Goal: Task Accomplishment & Management: Complete application form

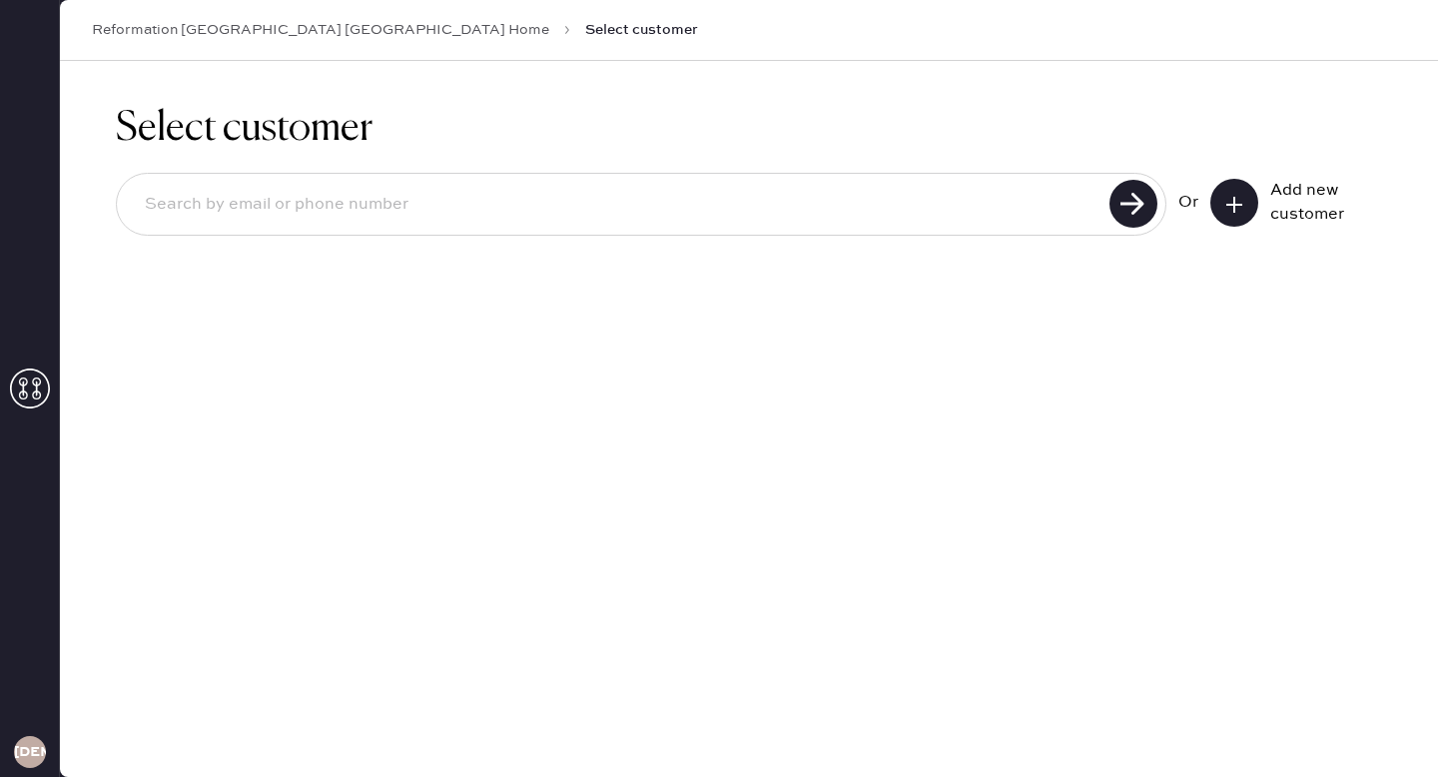
click at [654, 202] on input at bounding box center [616, 205] width 974 height 46
click at [647, 197] on input at bounding box center [616, 205] width 974 height 46
click at [927, 213] on input at bounding box center [616, 205] width 974 height 46
click at [912, 194] on input "[EMAIL_ADDRESS][DOMAIN_NAME]" at bounding box center [616, 205] width 974 height 46
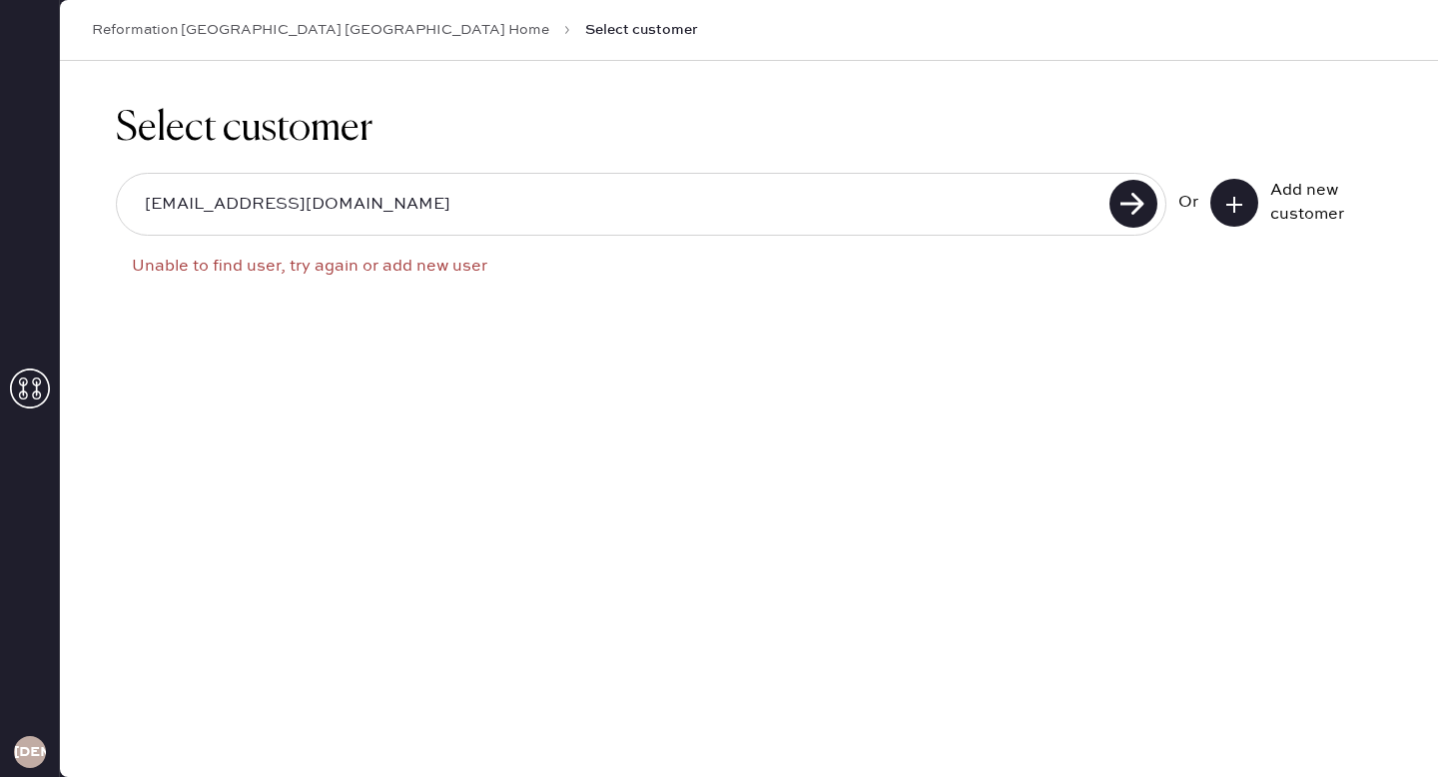
click at [912, 194] on input "[EMAIL_ADDRESS][DOMAIN_NAME]" at bounding box center [616, 205] width 974 height 46
type input "c"
type input "[EMAIL_ADDRESS][DOMAIN_NAME]"
click at [1207, 202] on div "Or Add new customer" at bounding box center [1280, 203] width 204 height 48
click at [1239, 210] on icon at bounding box center [1234, 205] width 20 height 20
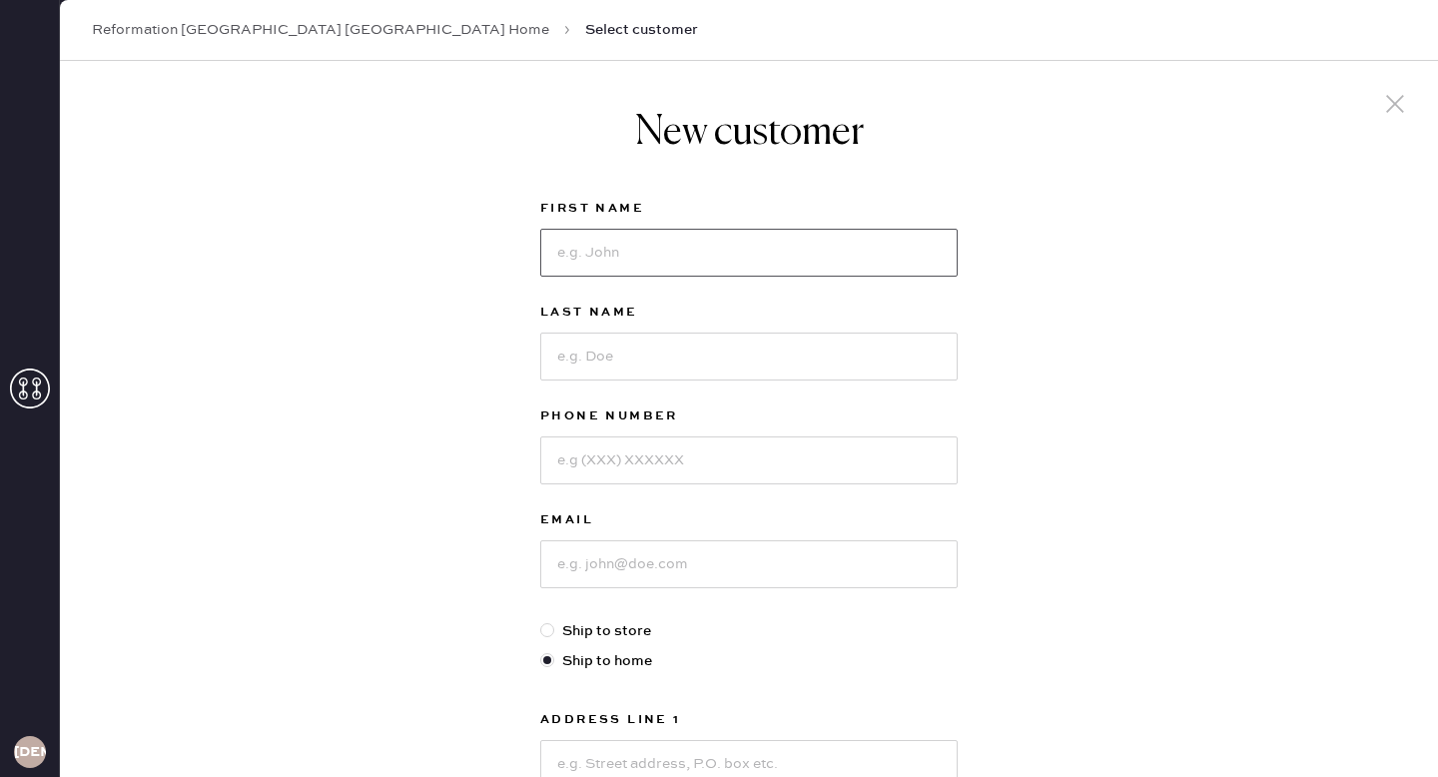
click at [789, 246] on input at bounding box center [748, 253] width 417 height 48
type input "Grace"
type input "[PERSON_NAME]"
paste input "6302722178"
type input "6302722178"
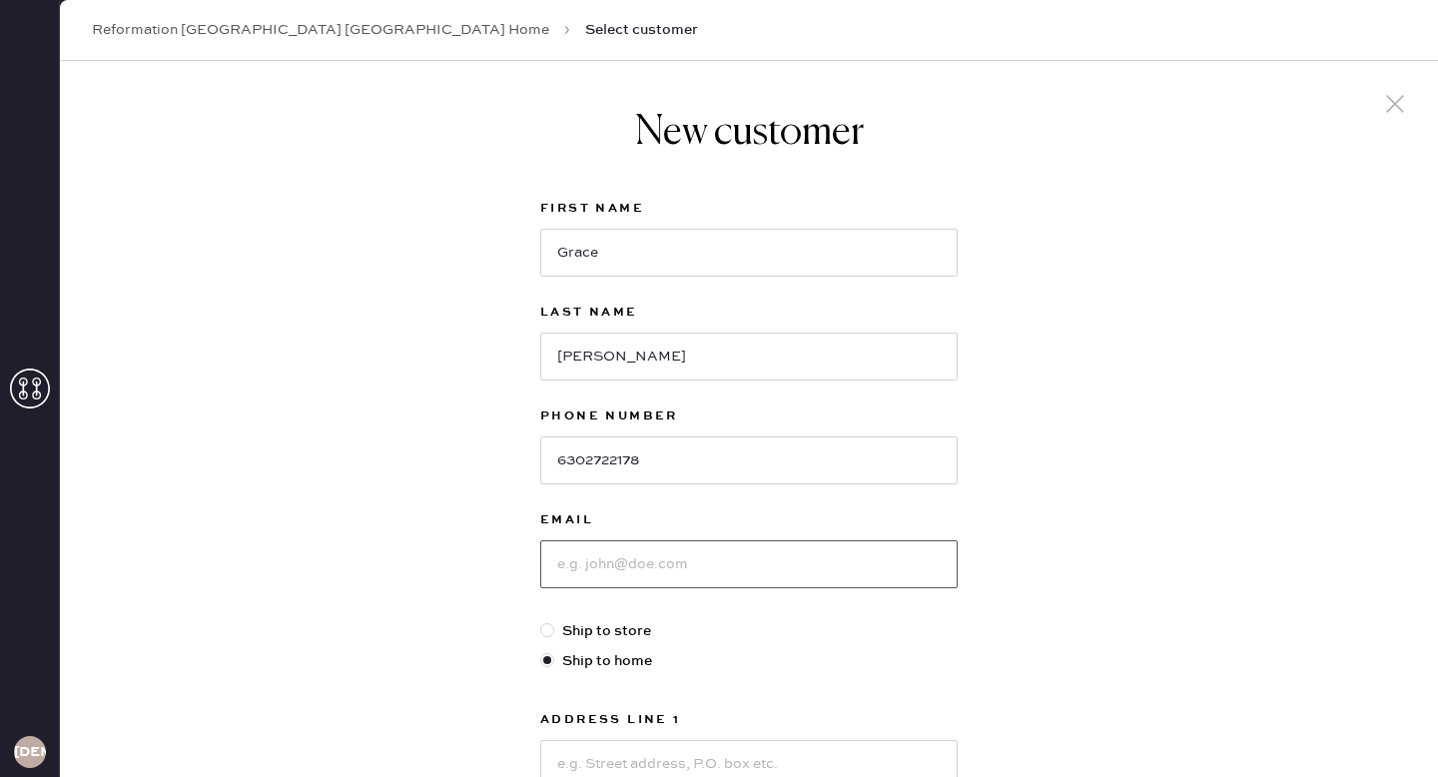
click at [656, 567] on input at bounding box center [748, 564] width 417 height 48
type input "[EMAIL_ADDRESS][DOMAIN_NAME]"
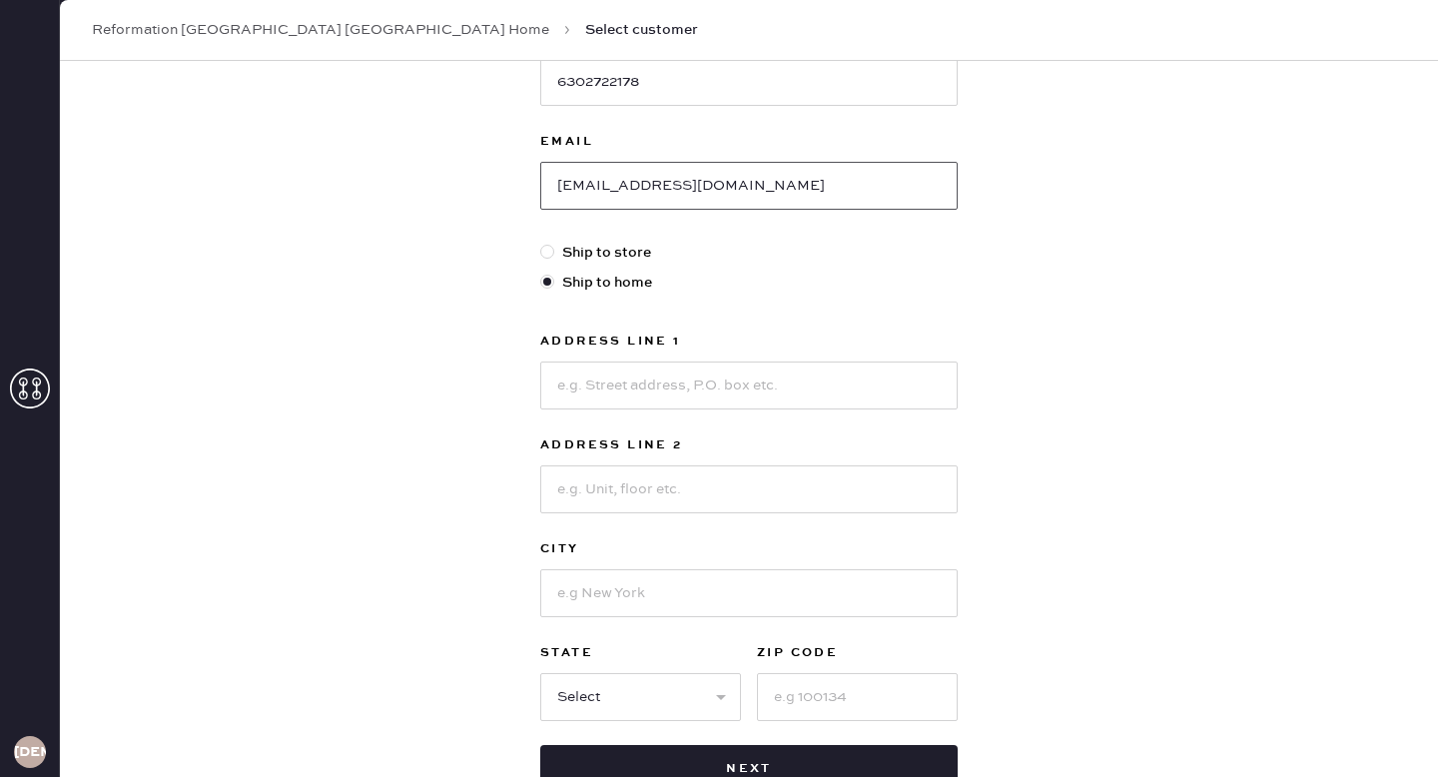
scroll to position [398, 0]
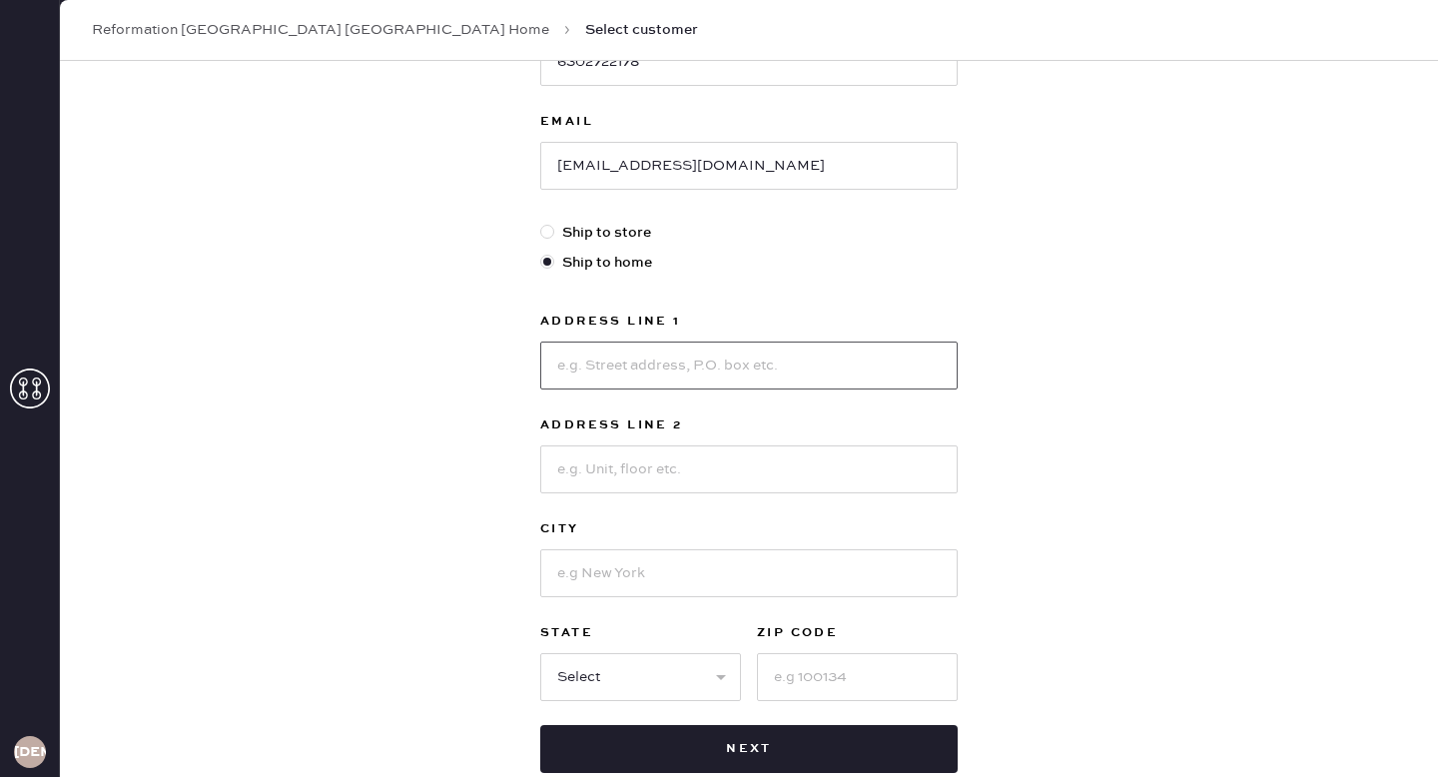
click at [590, 379] on input at bounding box center [748, 365] width 417 height 48
click at [587, 372] on input at bounding box center [748, 365] width 417 height 48
type input "[STREET_ADDRESS]"
click at [640, 463] on input at bounding box center [748, 469] width 417 height 48
type input "Unit 3"
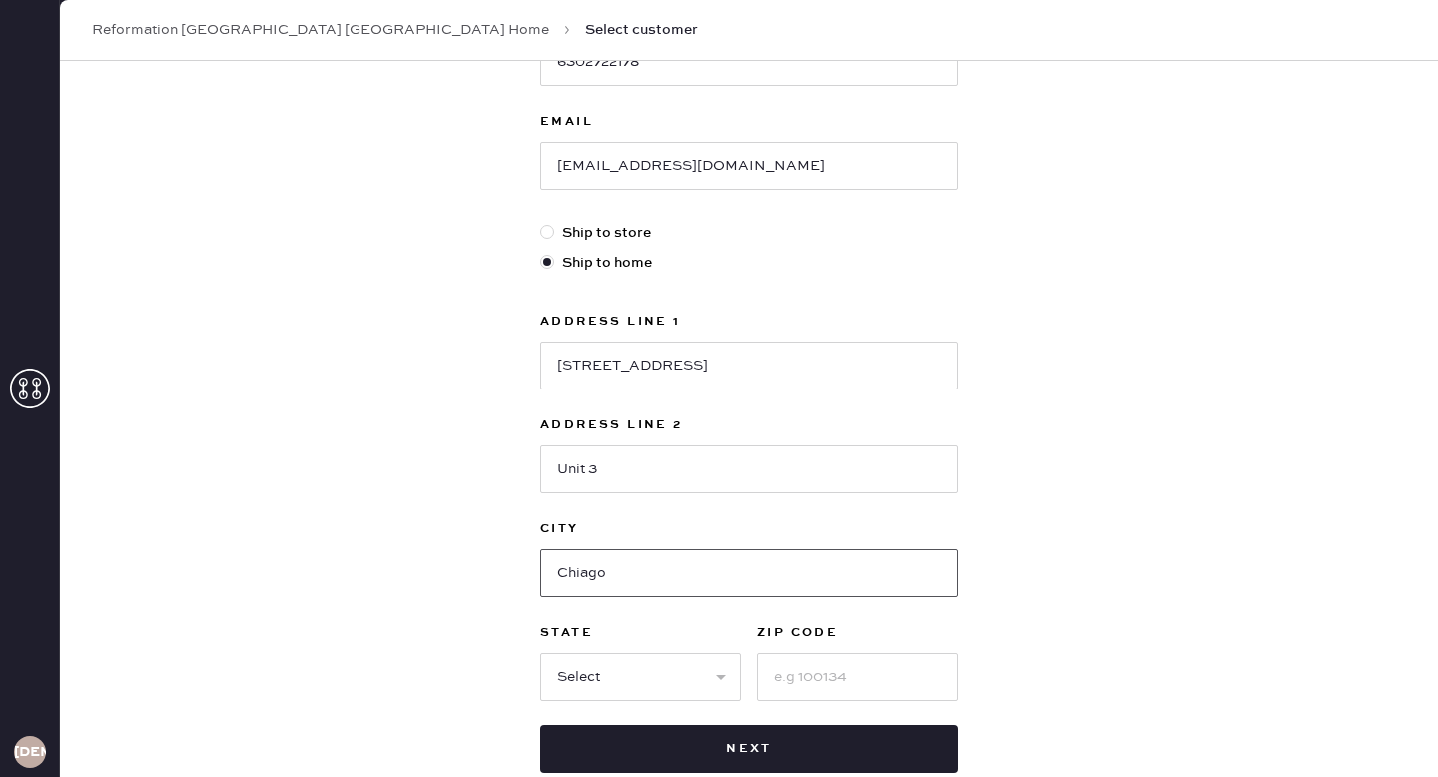
type input "Chiago"
click at [833, 675] on input at bounding box center [857, 677] width 201 height 48
type input "60614"
click at [582, 575] on input "Chiago" at bounding box center [748, 573] width 417 height 48
type input "[GEOGRAPHIC_DATA]"
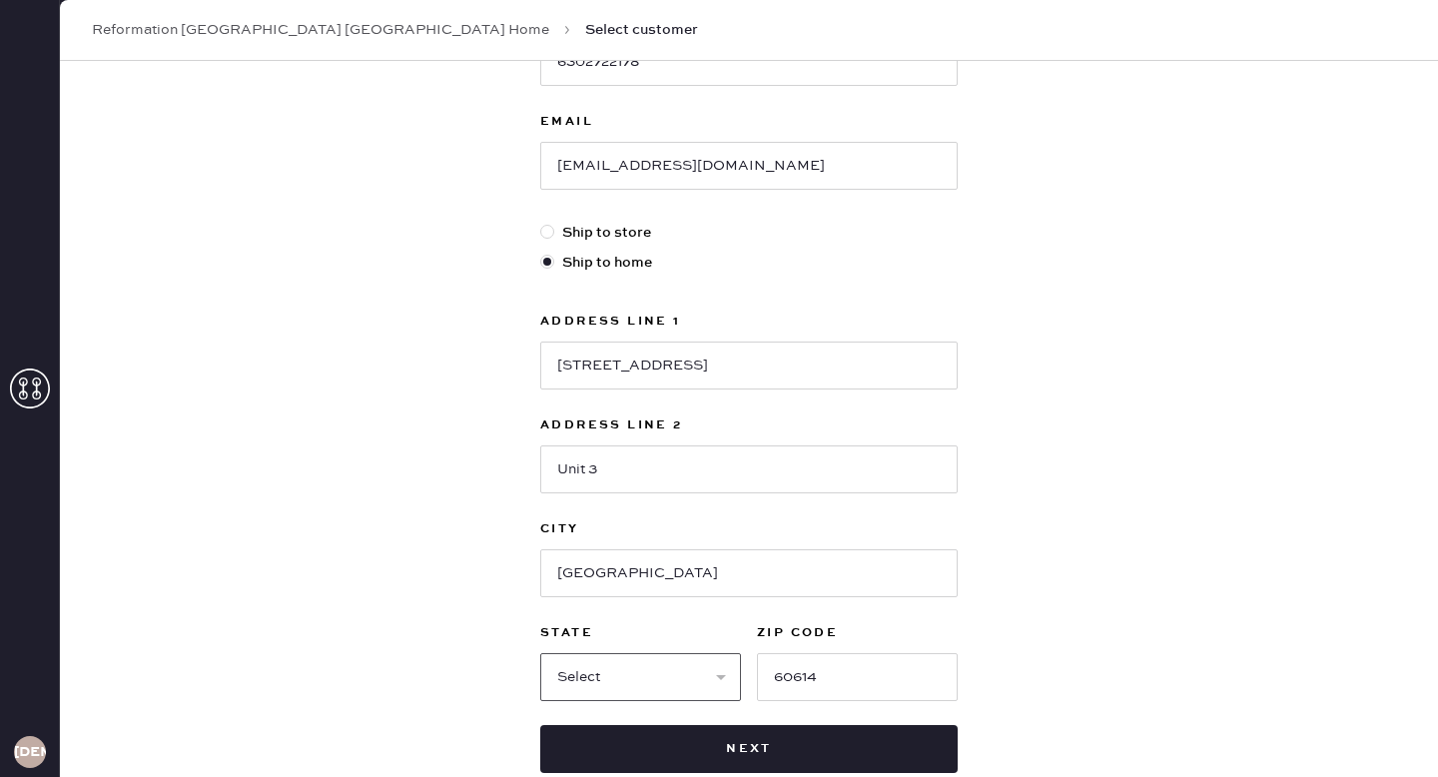
click at [625, 665] on select "Select AK AL AR AZ CA CO CT [GEOGRAPHIC_DATA] DE FL [GEOGRAPHIC_DATA] HI [GEOGR…" at bounding box center [640, 677] width 201 height 48
select select "IL"
click at [540, 653] on select "Select AK AL AR AZ CA CO CT [GEOGRAPHIC_DATA] DE FL [GEOGRAPHIC_DATA] HI [GEOGR…" at bounding box center [640, 677] width 201 height 48
click at [798, 485] on input "Unit 3" at bounding box center [748, 469] width 417 height 48
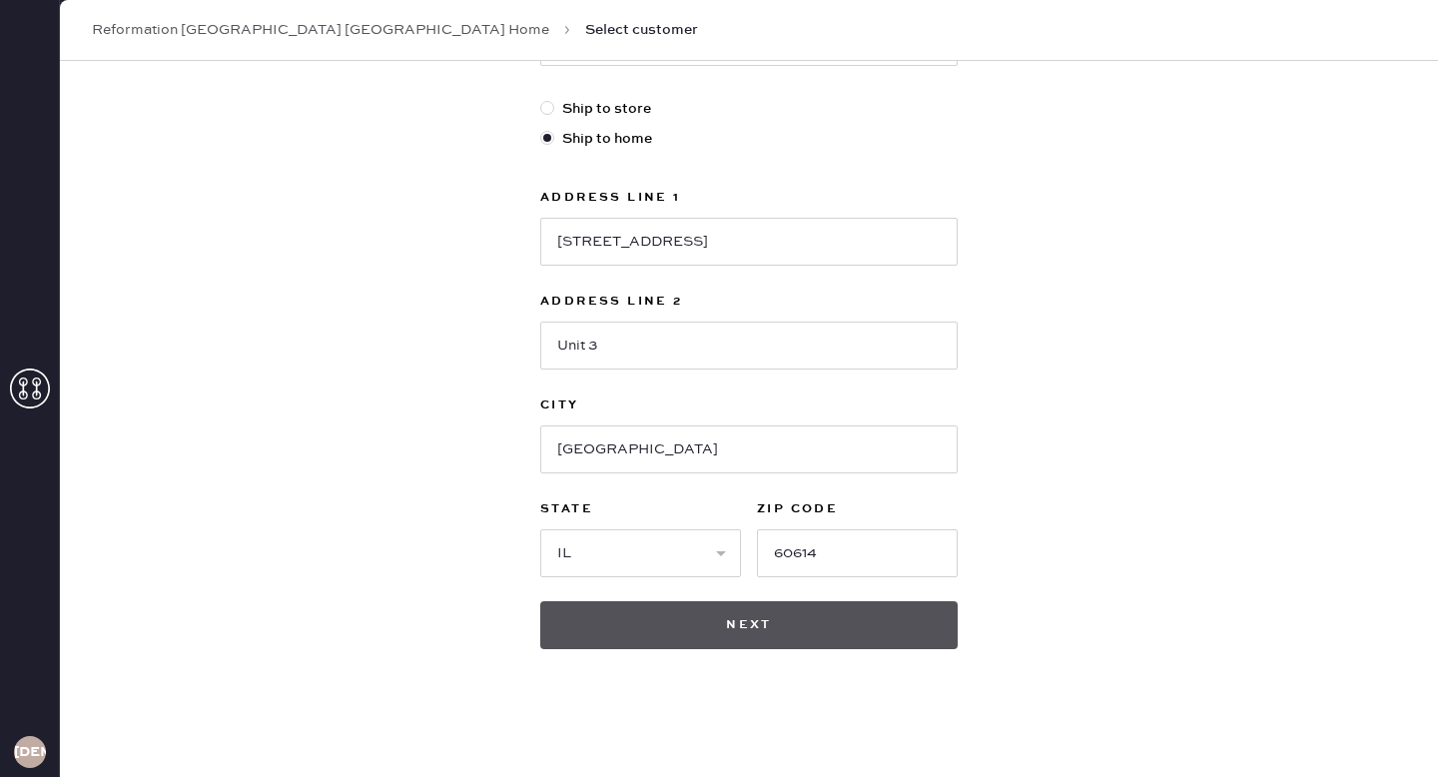
click at [776, 607] on button "Next" at bounding box center [748, 625] width 417 height 48
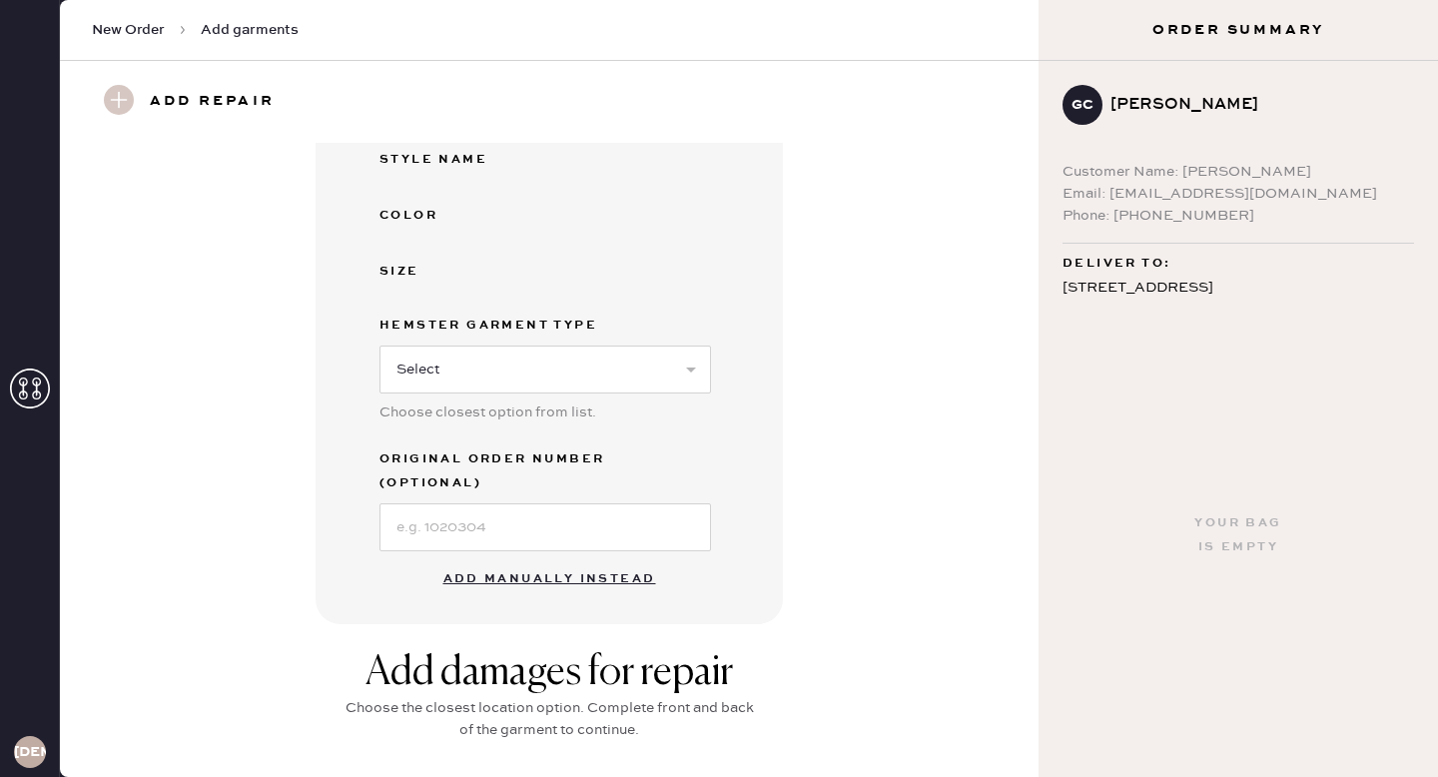
scroll to position [356, 0]
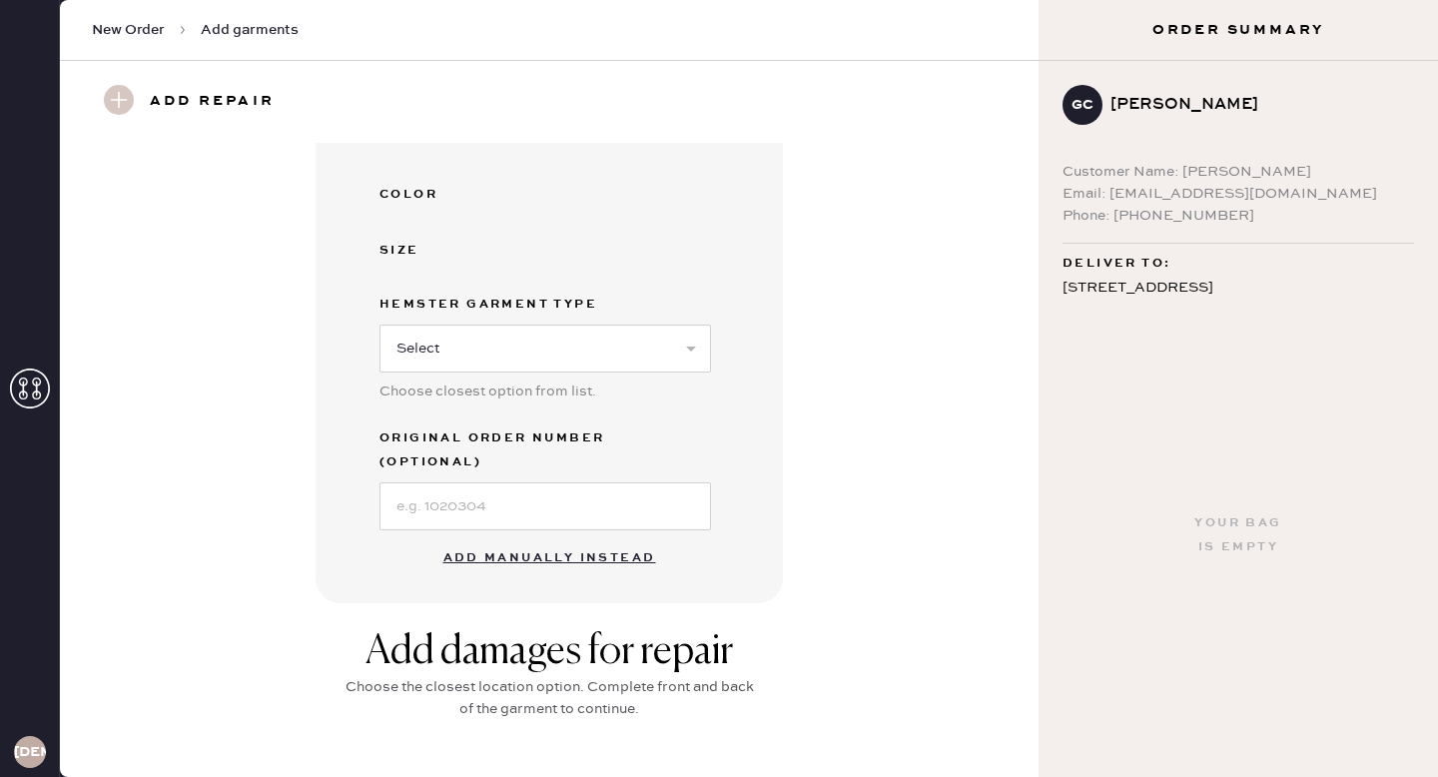
click at [609, 538] on button "Add manually instead" at bounding box center [549, 558] width 237 height 40
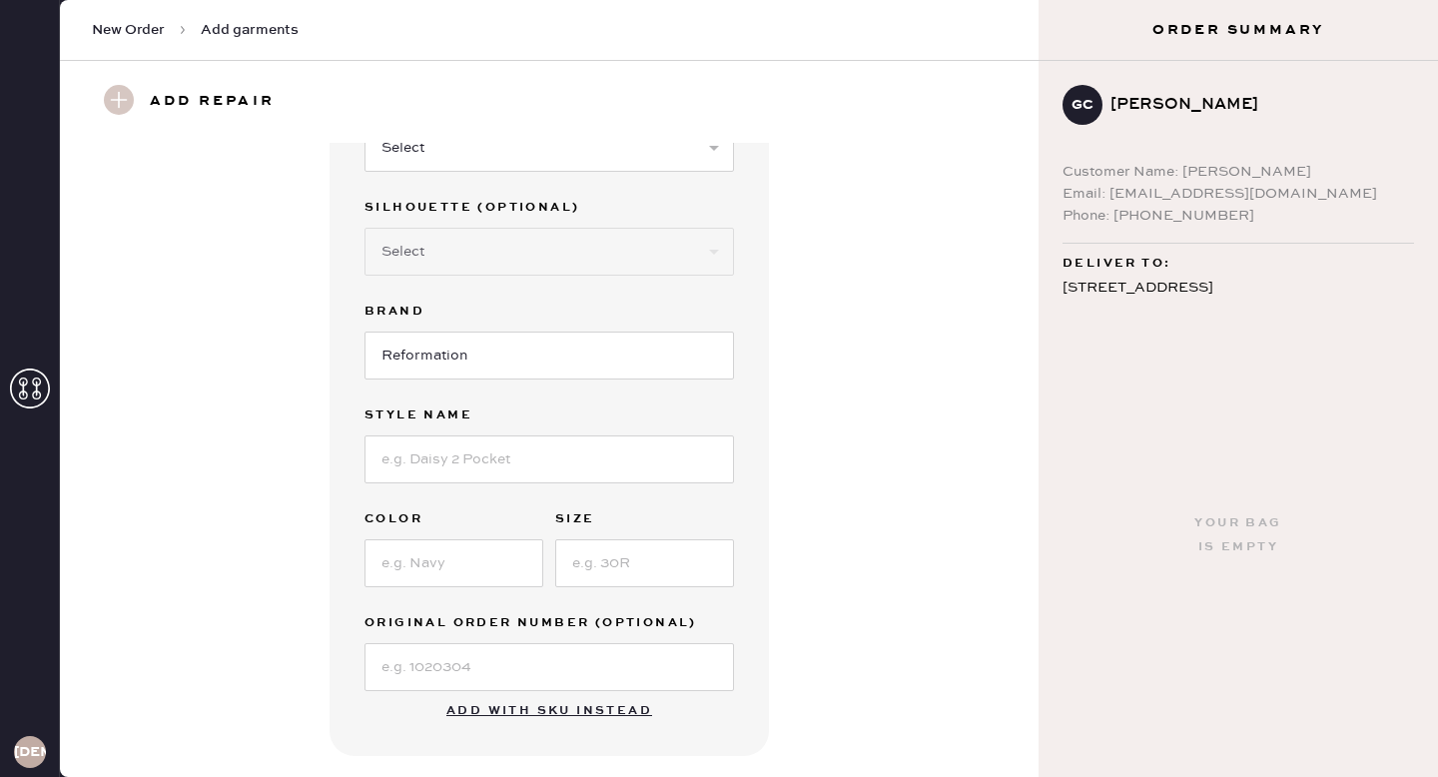
scroll to position [0, 0]
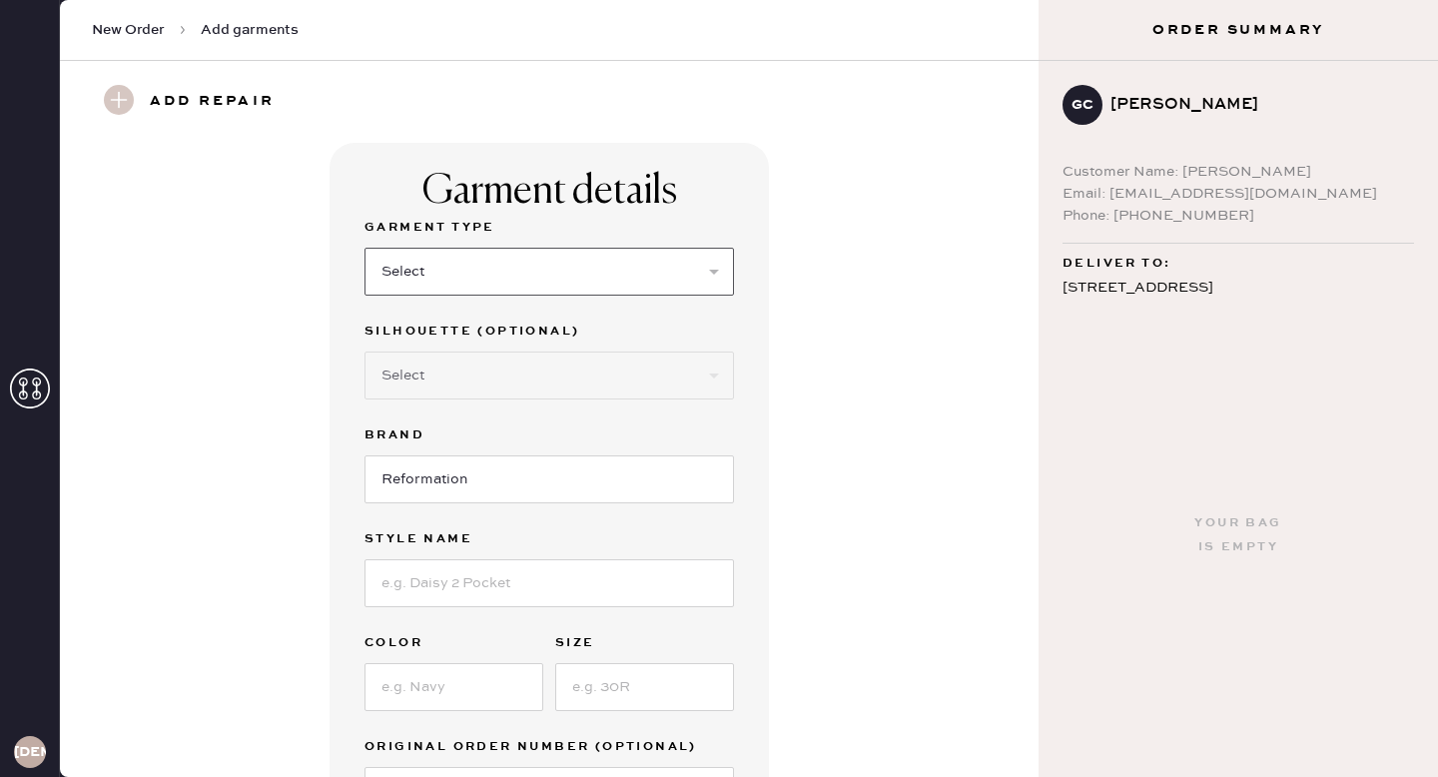
click at [665, 274] on select "Select Basic Skirt Jeans Leggings Pants Shorts Basic Sleeved Dress Basic Sleeve…" at bounding box center [548, 272] width 369 height 48
select select "2"
click at [364, 248] on select "Select Basic Skirt Jeans Leggings Pants Shorts Basic Sleeved Dress Basic Sleeve…" at bounding box center [548, 272] width 369 height 48
click at [580, 371] on select "Select Shorts Cropped Flare Boot Cut Straight Skinny Other" at bounding box center [548, 375] width 369 height 48
select select "7"
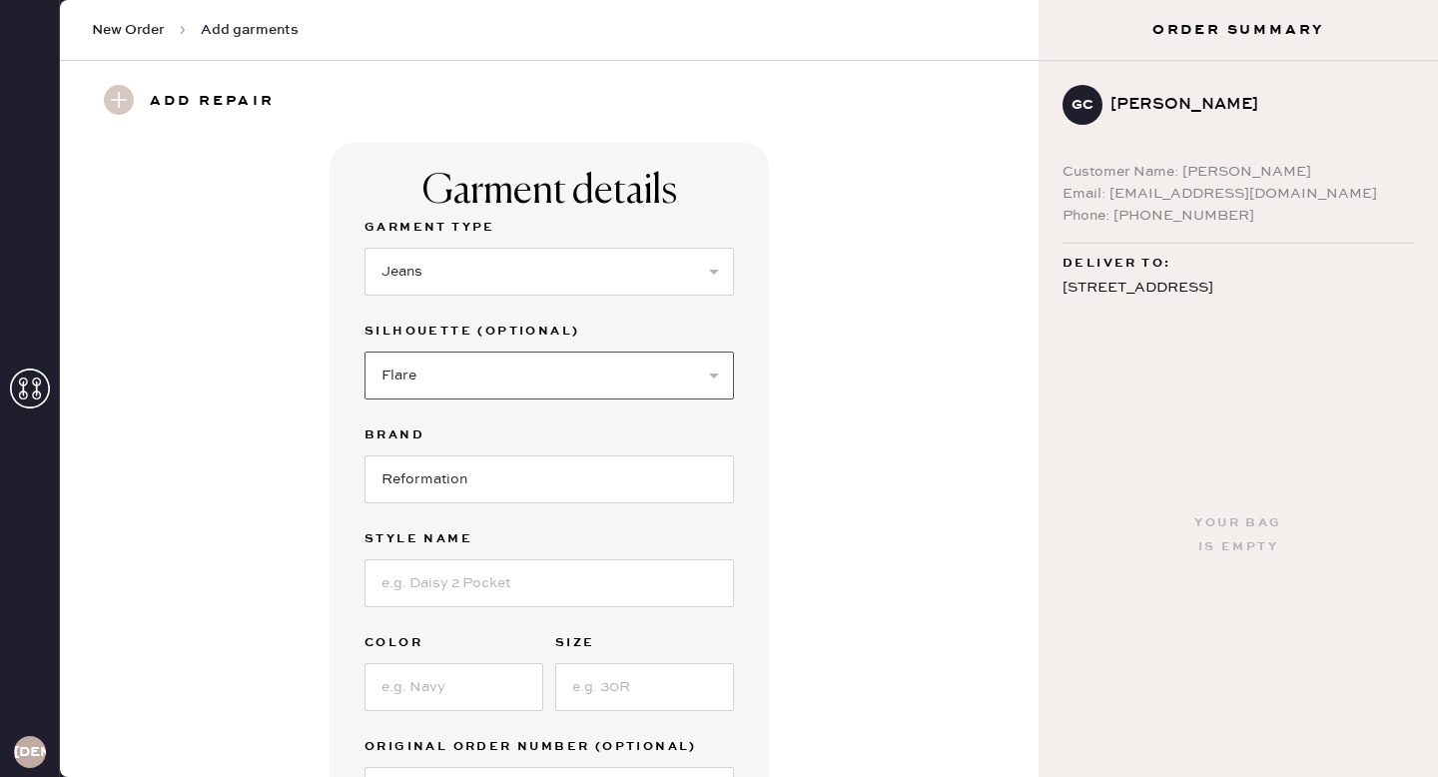
click at [364, 351] on select "Select Shorts Cropped Flare Boot Cut Straight Skinny Other" at bounding box center [548, 375] width 369 height 48
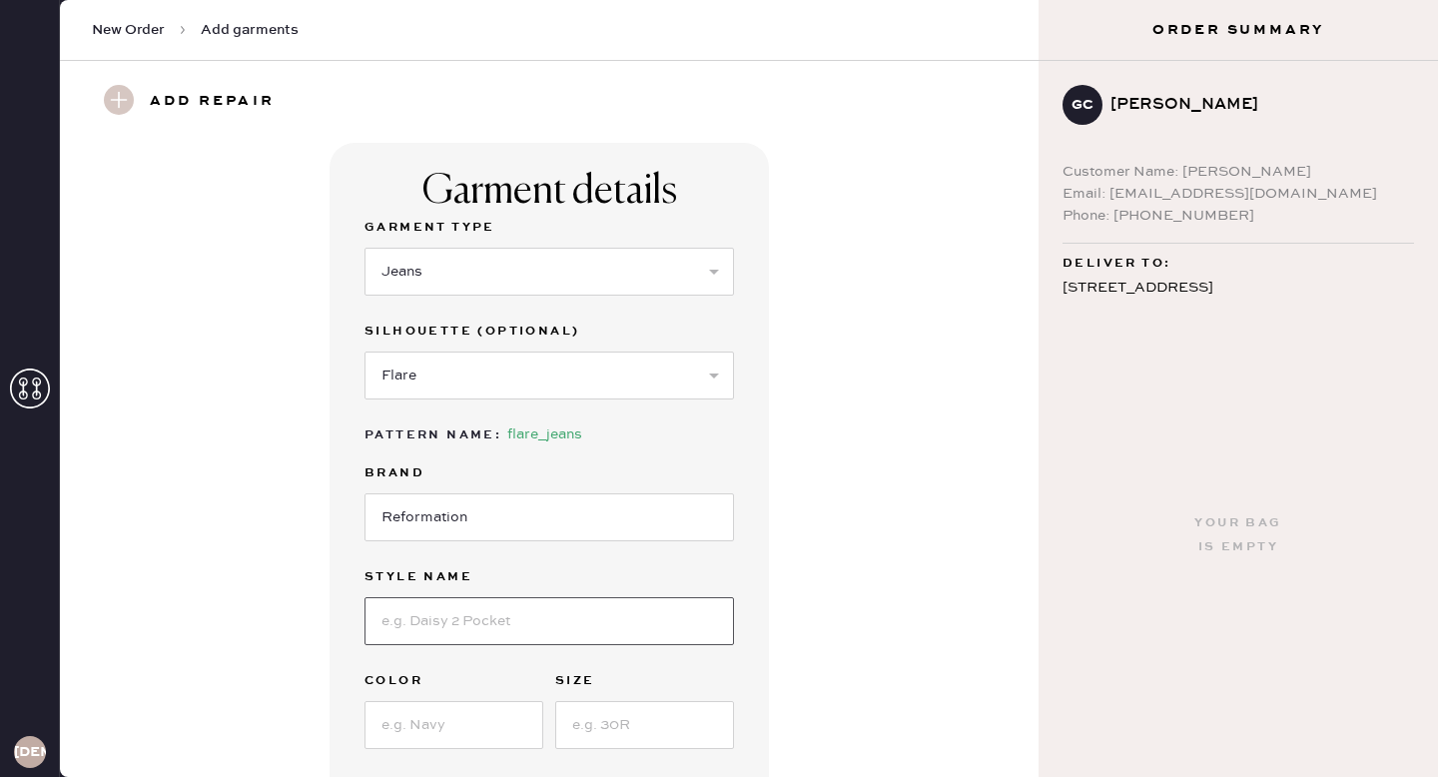
click at [547, 610] on input at bounding box center [548, 621] width 369 height 48
type input "[PERSON_NAME] Rise Jeans"
click at [478, 718] on input at bounding box center [453, 725] width 179 height 48
type input "Mole"
click at [631, 728] on input at bounding box center [644, 725] width 179 height 48
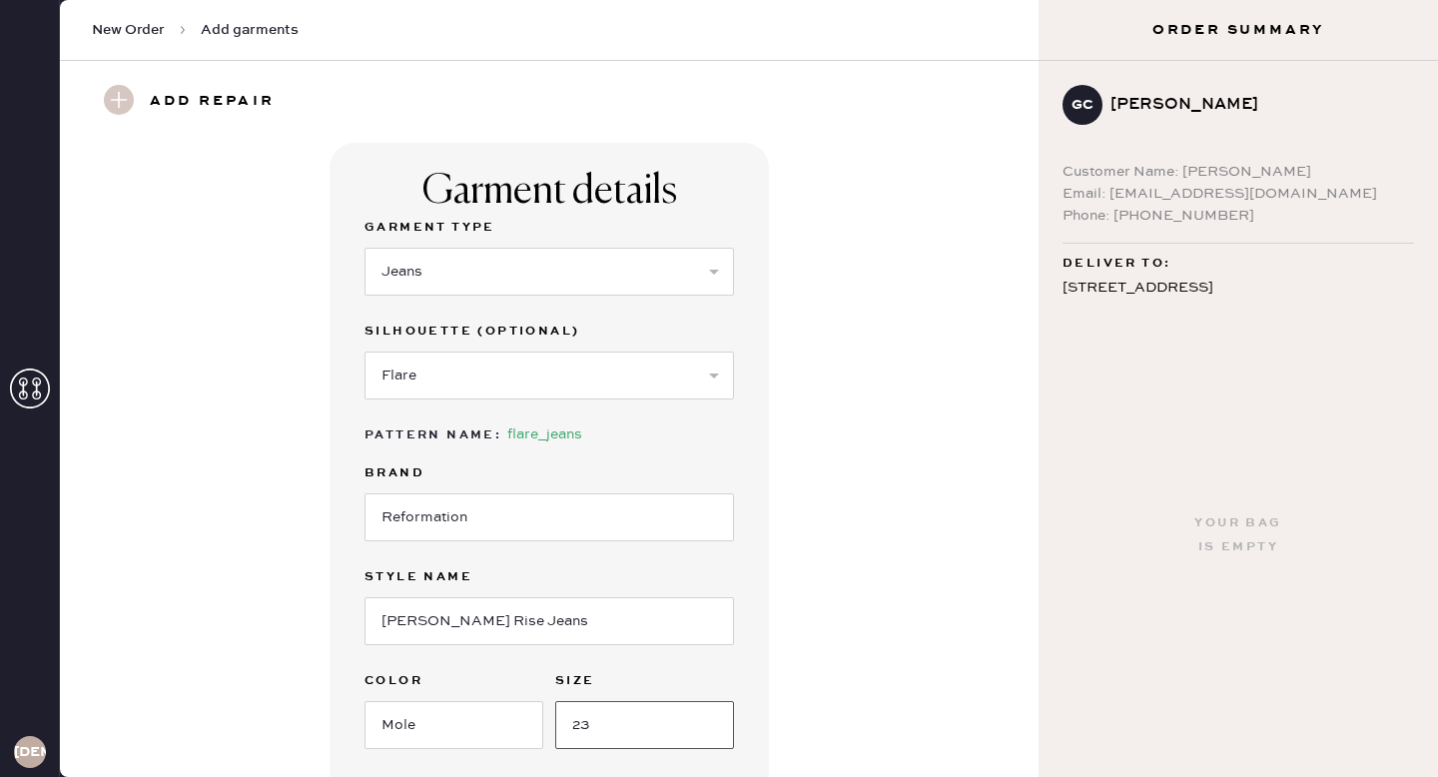
type input "23"
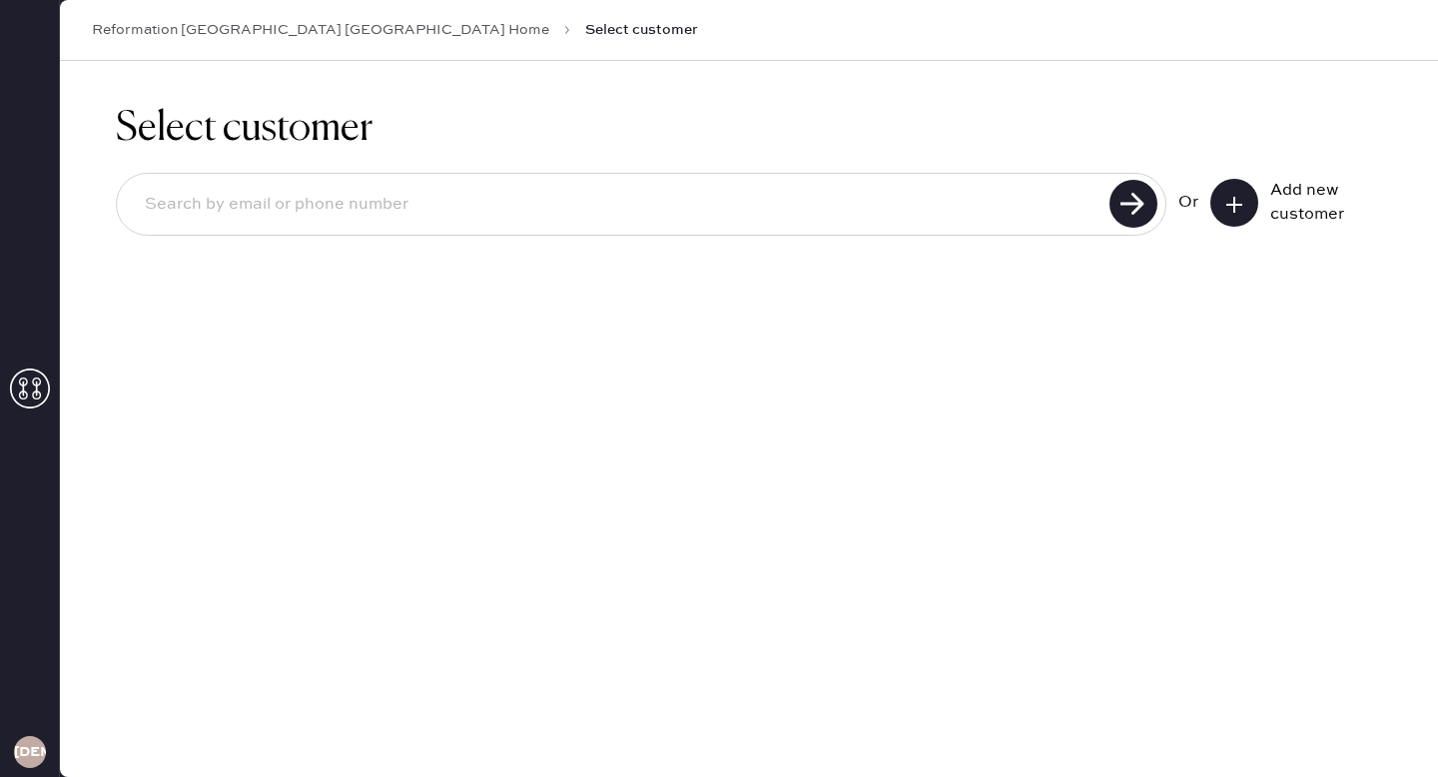
click at [783, 206] on input at bounding box center [616, 205] width 974 height 46
click at [1229, 208] on icon at bounding box center [1234, 205] width 20 height 20
click at [478, 222] on input at bounding box center [616, 205] width 974 height 46
click at [251, 204] on input "[EMAIL_ADDRESS][DOMAIN_NAME]" at bounding box center [616, 205] width 974 height 46
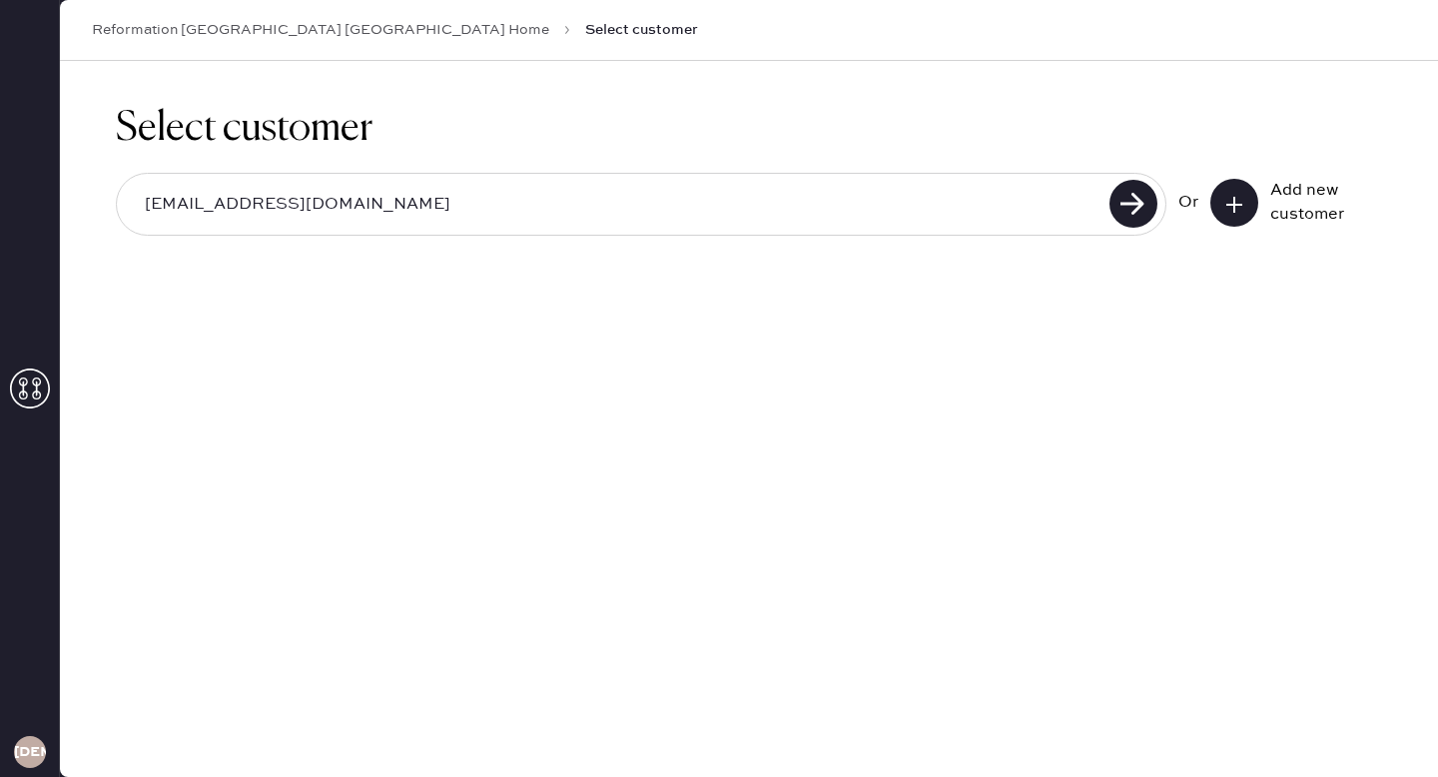
type input "[EMAIL_ADDRESS][DOMAIN_NAME]"
click at [1236, 200] on icon at bounding box center [1234, 205] width 20 height 20
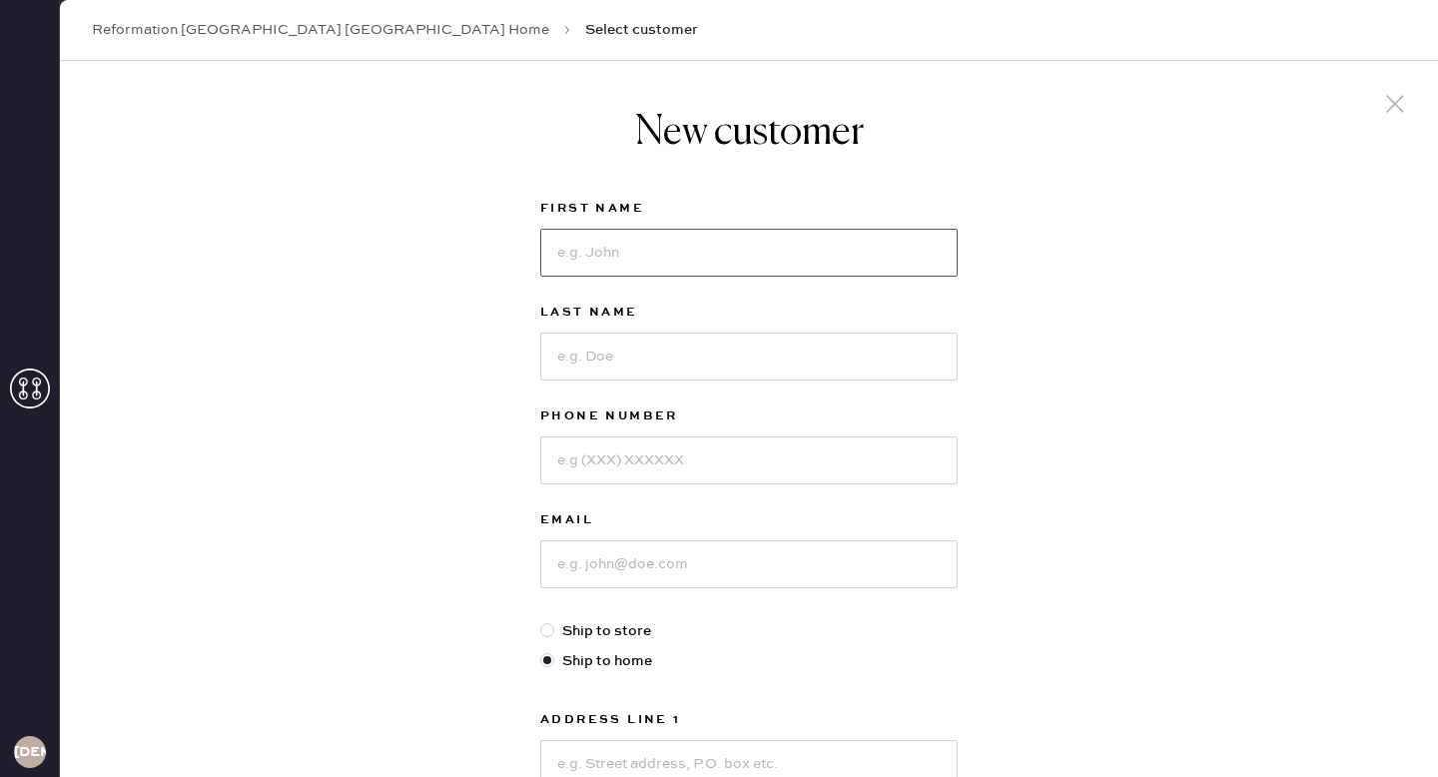
click at [708, 268] on input at bounding box center [748, 253] width 417 height 48
type input "Grace"
type input "[PERSON_NAME]"
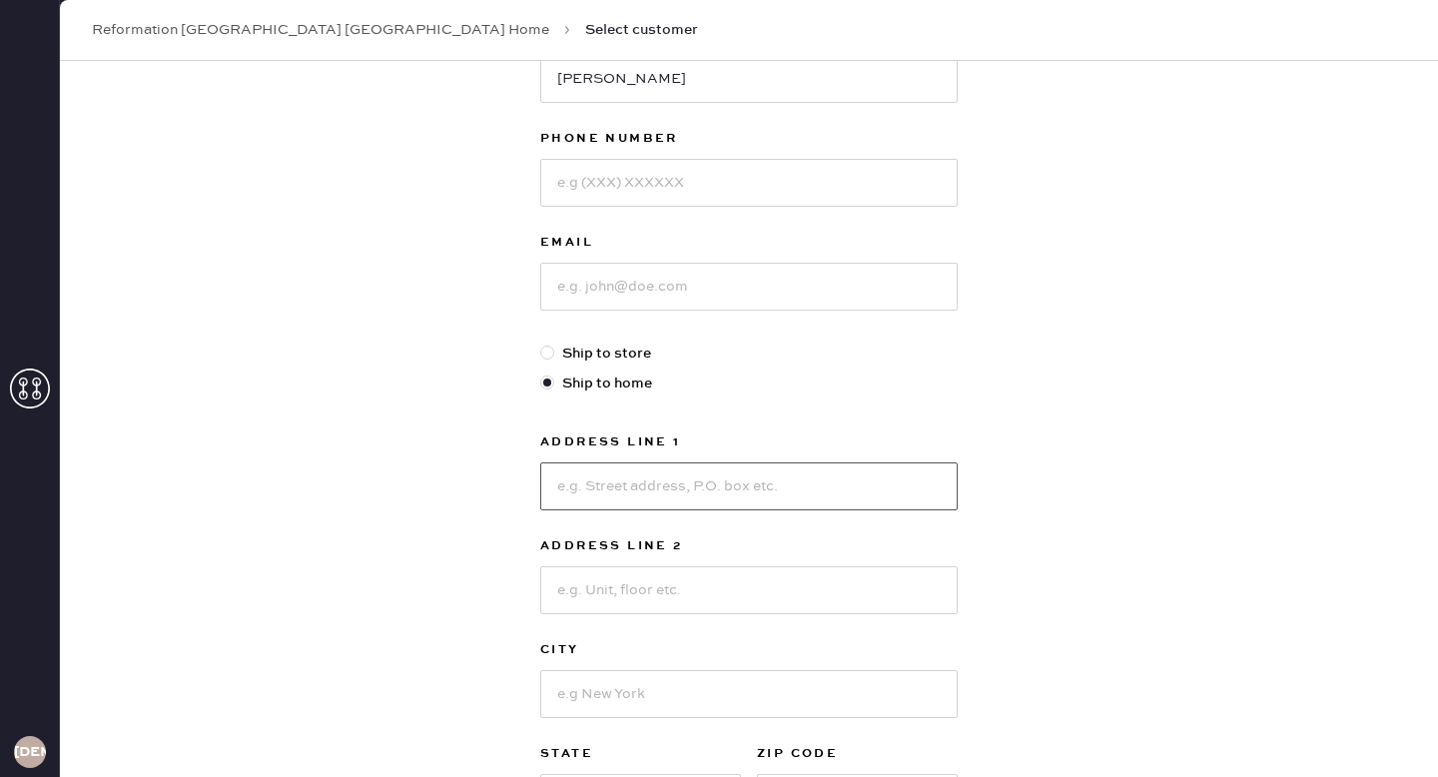
click at [701, 485] on input at bounding box center [748, 486] width 417 height 48
click at [552, 483] on input "Wrightwood" at bounding box center [748, 486] width 417 height 48
type input "[STREET_ADDRESS]"
click at [624, 594] on input at bounding box center [748, 590] width 417 height 48
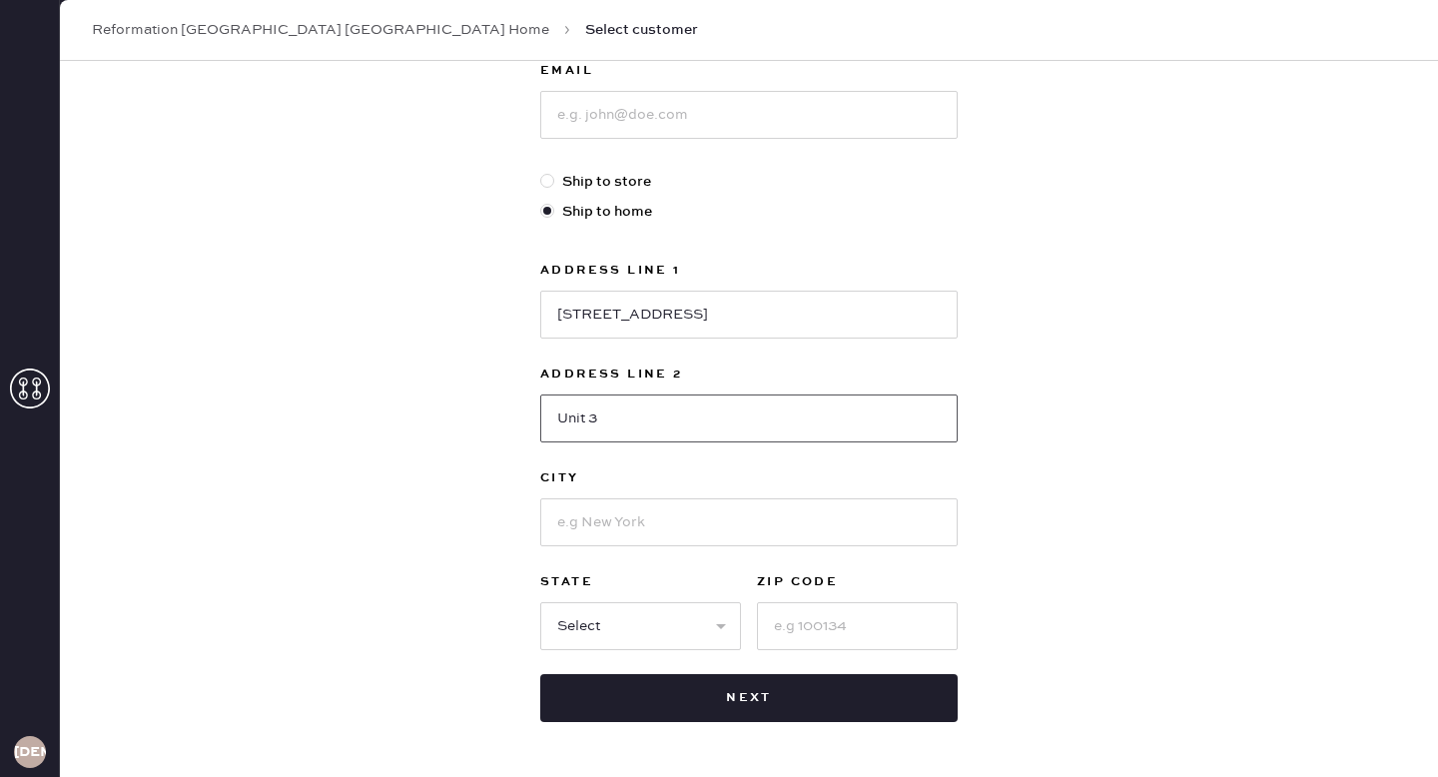
scroll to position [469, 0]
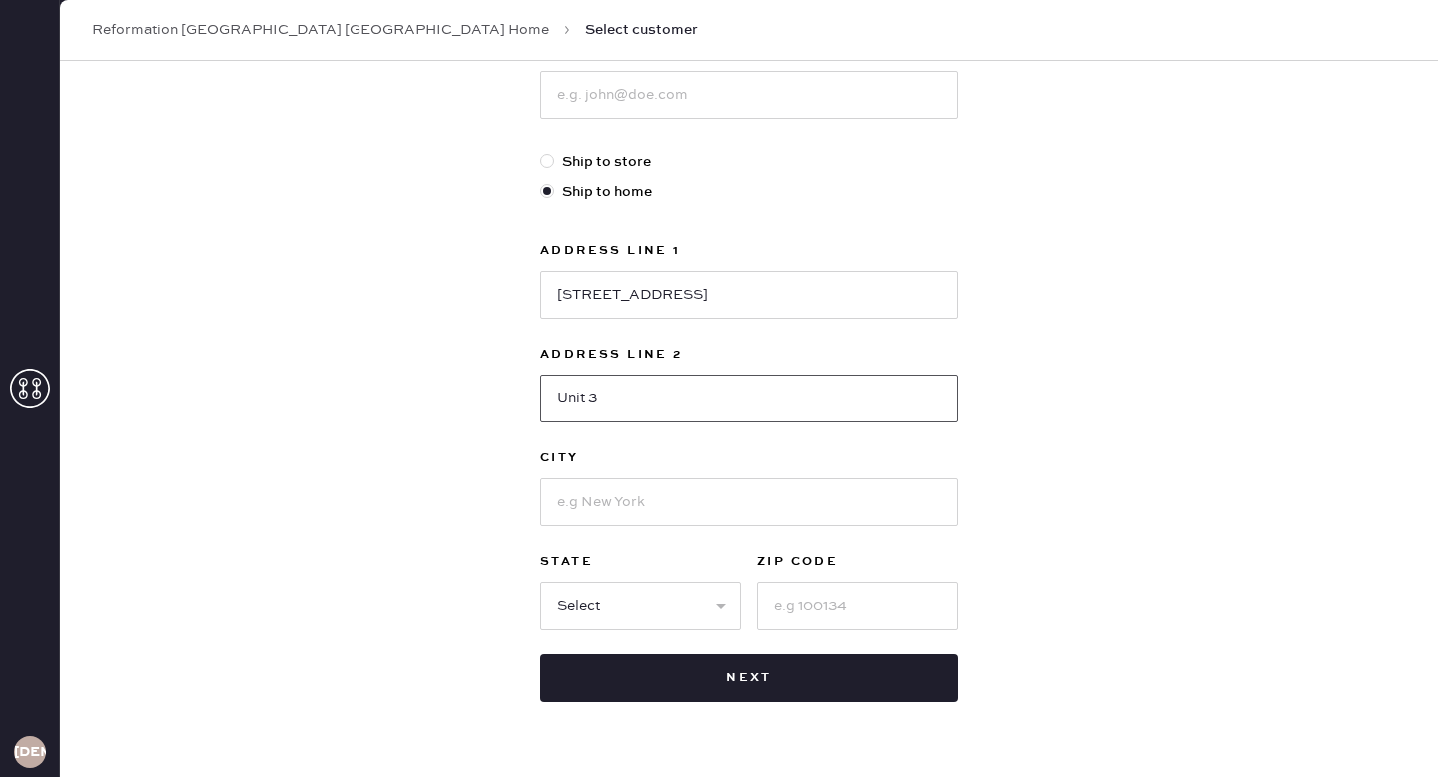
type input "Unit 3"
click at [889, 602] on input at bounding box center [857, 606] width 201 height 48
type input "60614"
click at [673, 494] on input at bounding box center [748, 502] width 417 height 48
type input "[GEOGRAPHIC_DATA]"
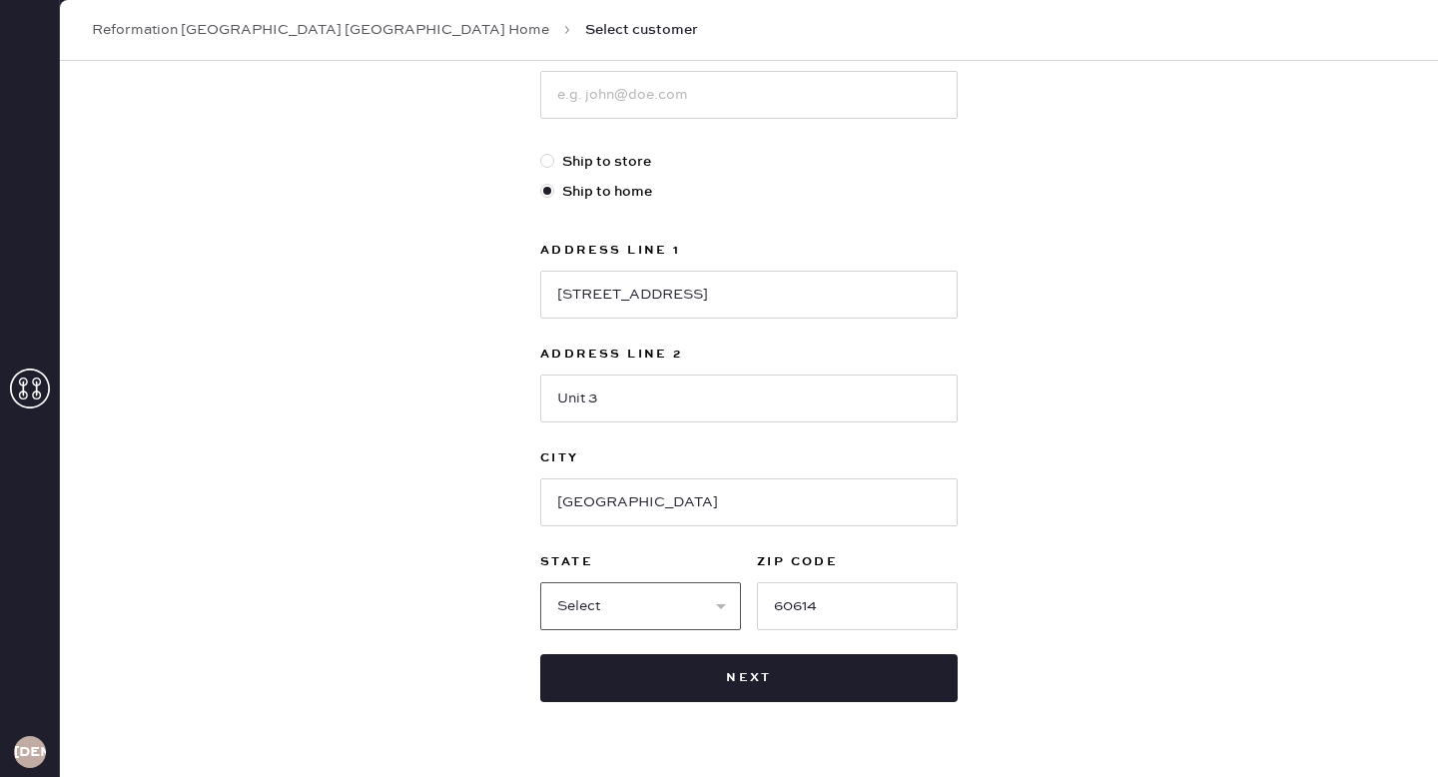
click at [683, 601] on select "Select AK AL AR AZ CA CO CT [GEOGRAPHIC_DATA] DE FL [GEOGRAPHIC_DATA] HI [GEOGR…" at bounding box center [640, 606] width 201 height 48
click at [661, 608] on select "Select AK AL AR AZ CA CO CT [GEOGRAPHIC_DATA] DE FL [GEOGRAPHIC_DATA] HI [GEOGR…" at bounding box center [640, 606] width 201 height 48
select select "IL"
click at [540, 582] on select "Select AK AL AR AZ CA CO CT [GEOGRAPHIC_DATA] DE FL [GEOGRAPHIC_DATA] HI [GEOGR…" at bounding box center [640, 606] width 201 height 48
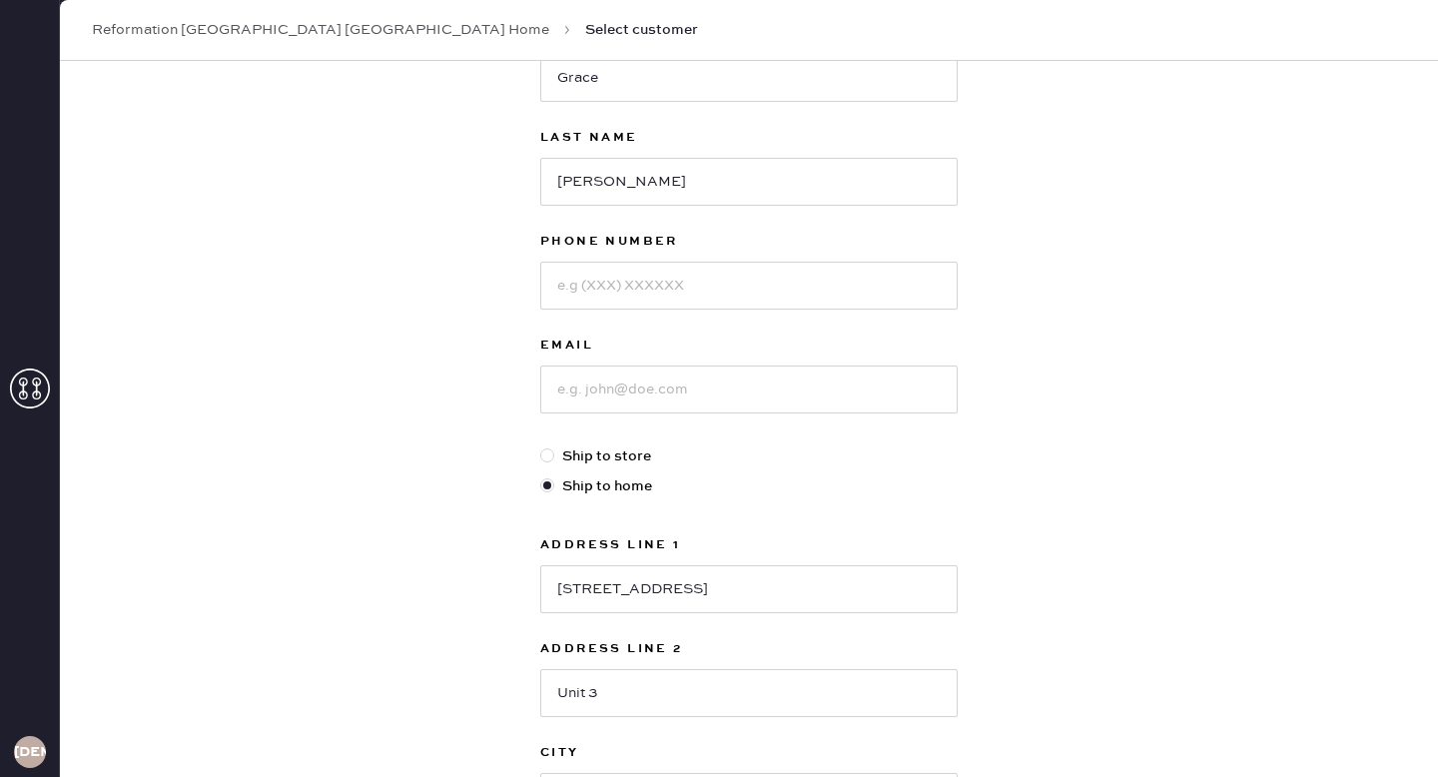
scroll to position [133, 0]
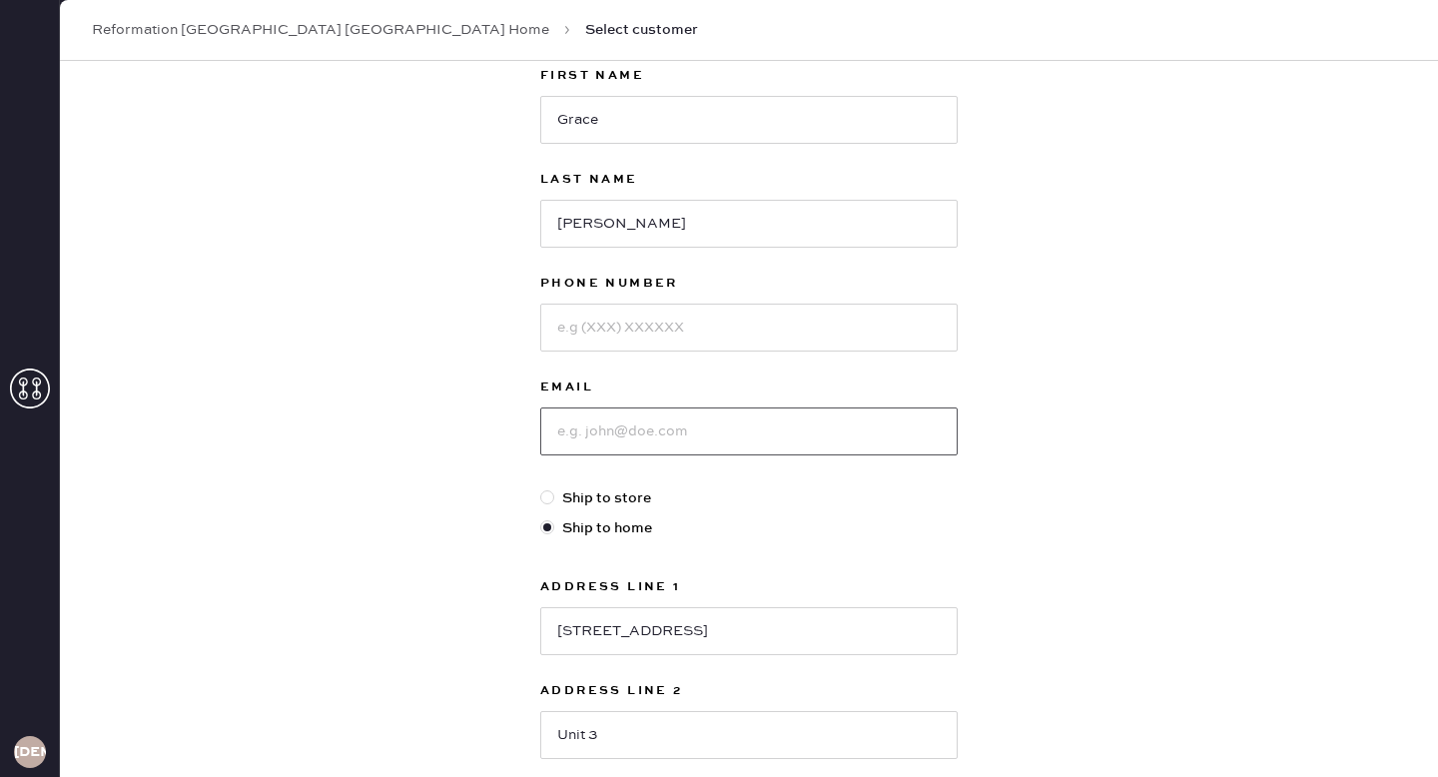
click at [645, 418] on input at bounding box center [748, 431] width 417 height 48
paste input "6302722178"
type input "6302722178"
click at [654, 330] on input at bounding box center [748, 328] width 417 height 48
paste input "6302722178"
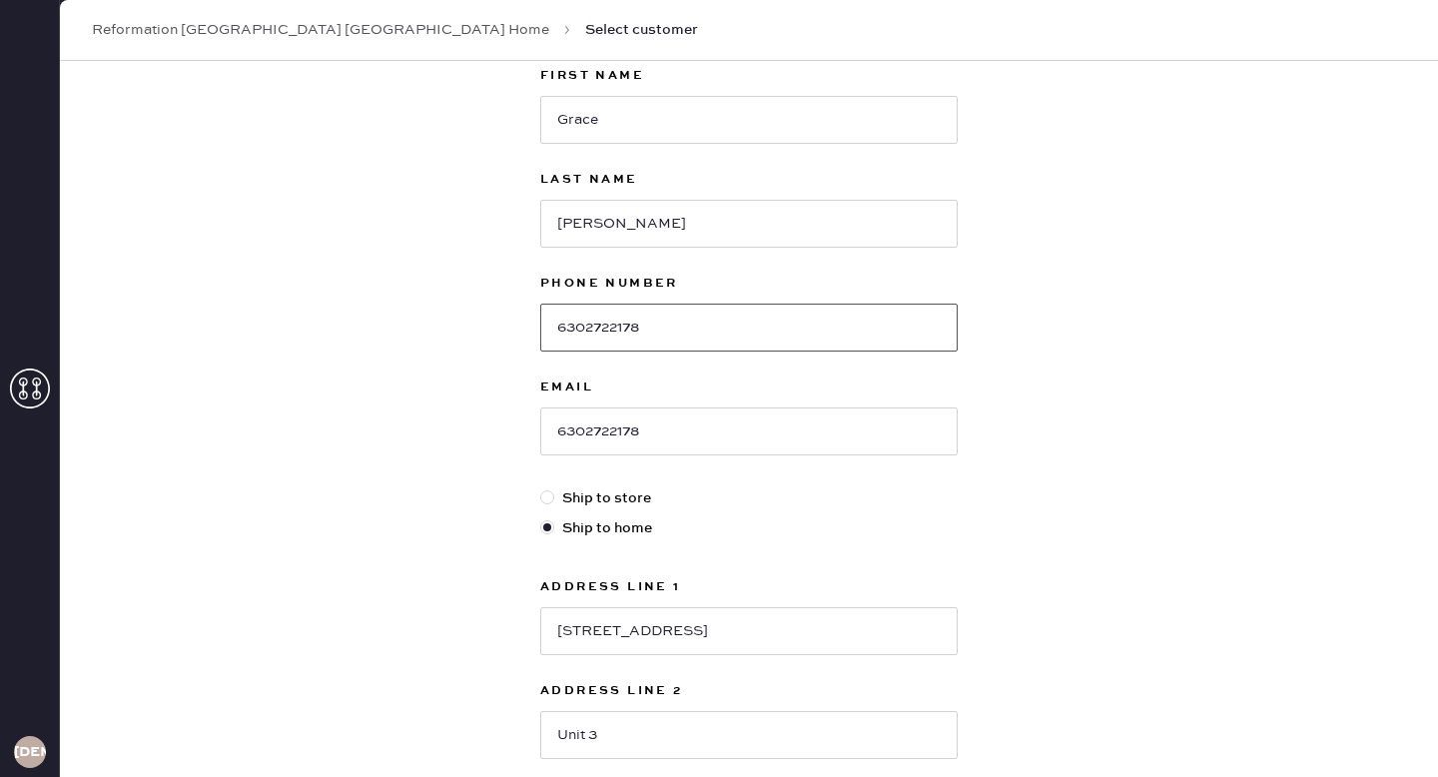
type input "6302722178"
drag, startPoint x: 676, startPoint y: 443, endPoint x: 475, endPoint y: 439, distance: 200.7
click at [475, 439] on div "New customer First Name [PERSON_NAME] Last Name [PERSON_NAME] Phone Number 6302…" at bounding box center [749, 547] width 1378 height 1238
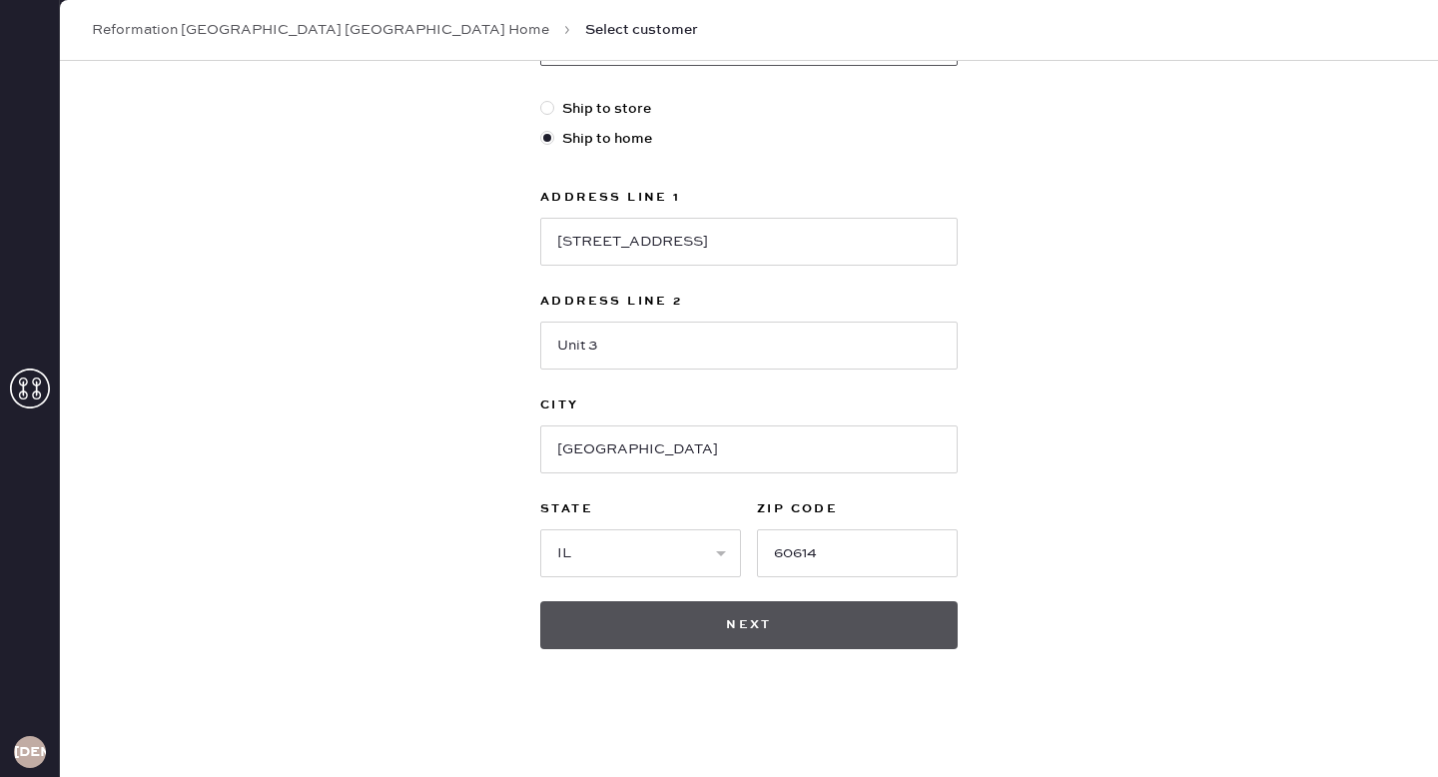
type input "[EMAIL_ADDRESS][DOMAIN_NAME]"
click at [695, 626] on button "Next" at bounding box center [748, 625] width 417 height 48
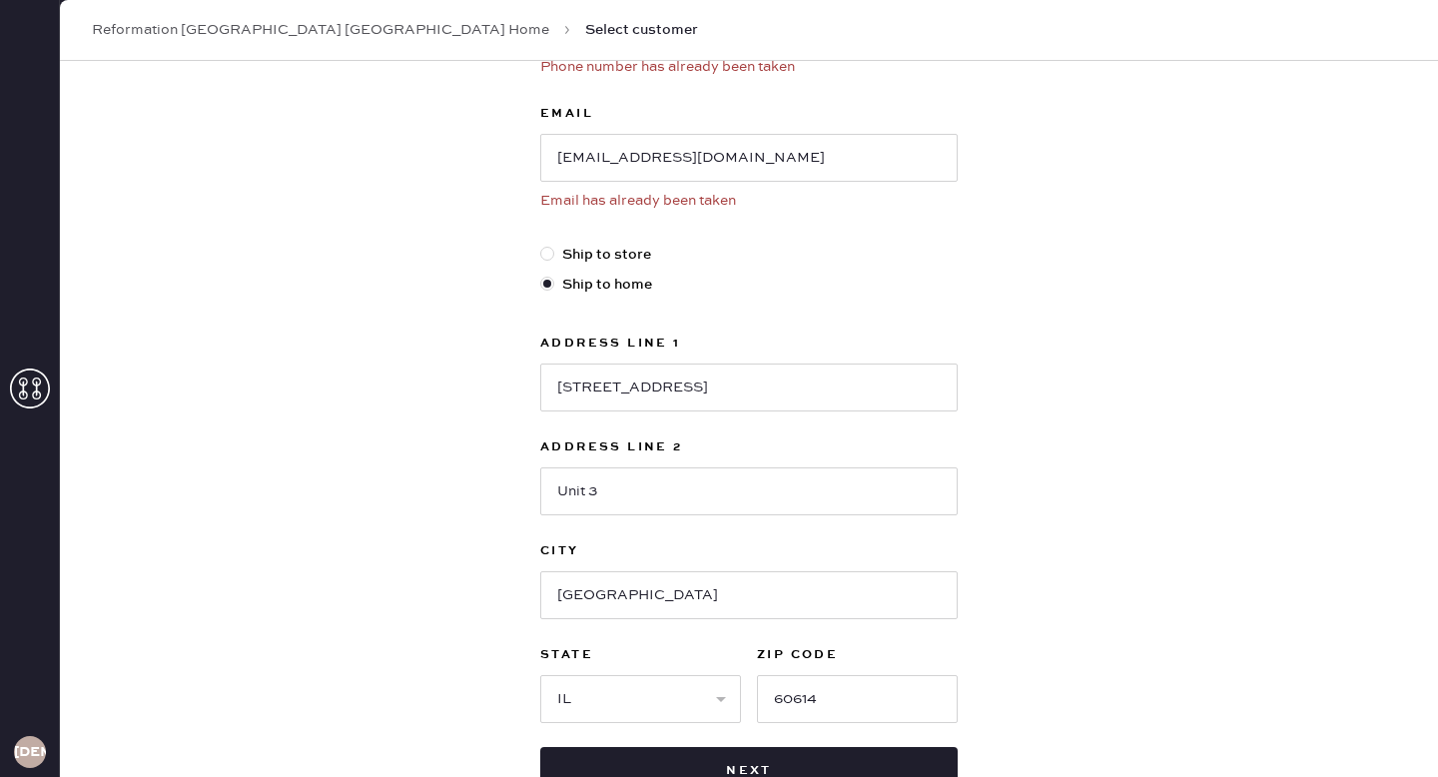
scroll to position [95, 0]
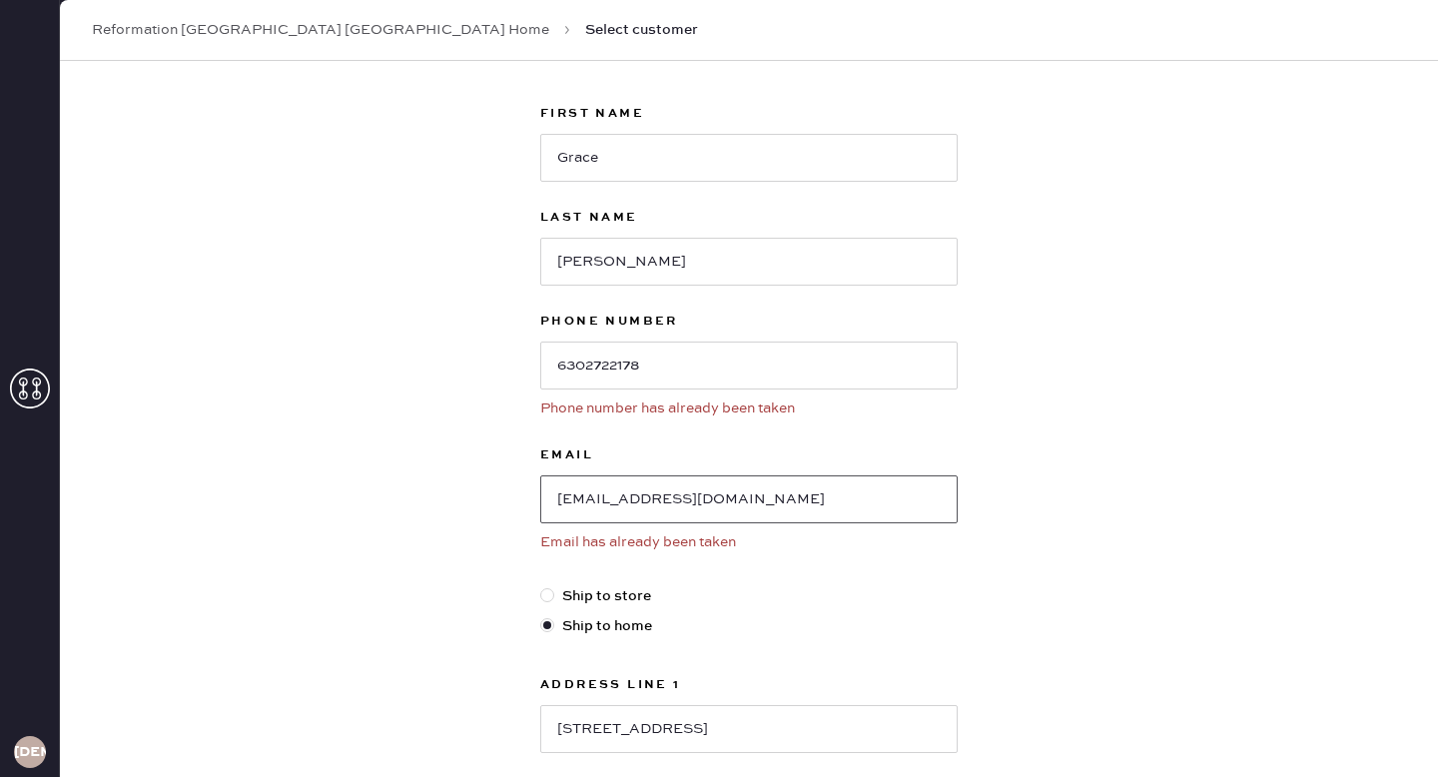
click at [749, 513] on input "[EMAIL_ADDRESS][DOMAIN_NAME]" at bounding box center [748, 499] width 417 height 48
click at [164, 25] on link "Reformation [GEOGRAPHIC_DATA] [GEOGRAPHIC_DATA] Home" at bounding box center [320, 30] width 457 height 20
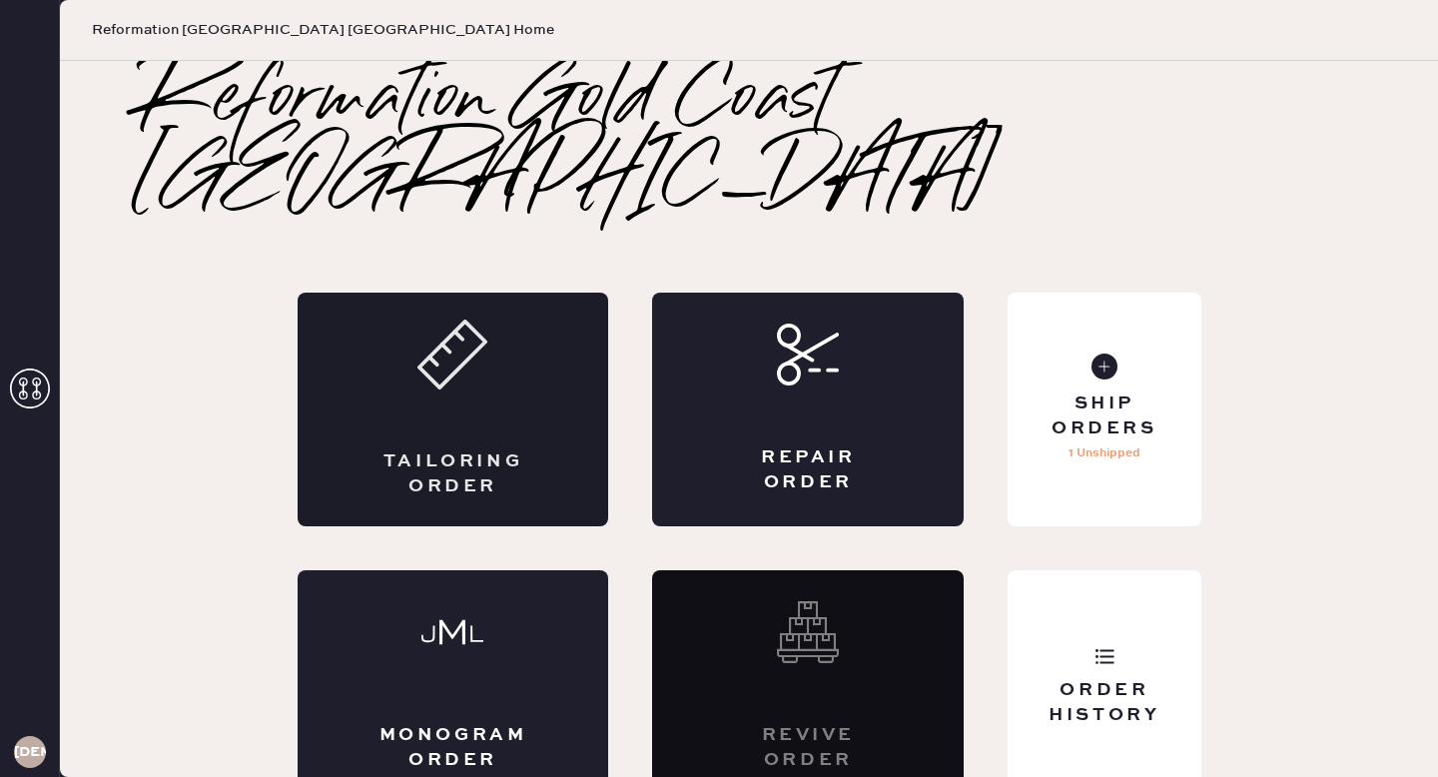
click at [436, 356] on div "Tailoring Order" at bounding box center [454, 410] width 312 height 234
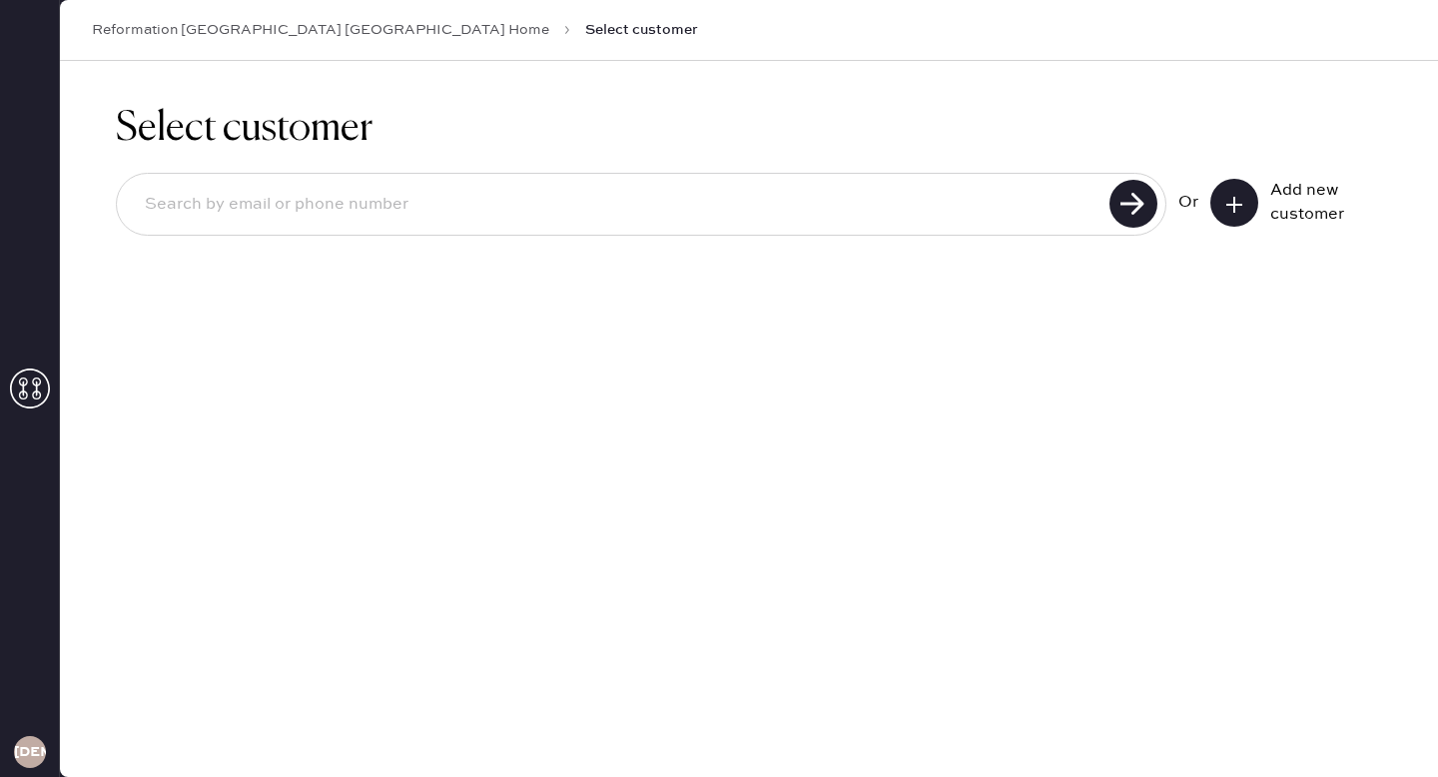
click at [872, 237] on div "Or Add new customer" at bounding box center [749, 206] width 1266 height 107
click at [872, 225] on input at bounding box center [616, 205] width 974 height 46
paste input "[EMAIL_ADDRESS][DOMAIN_NAME]"
type input "[EMAIL_ADDRESS][DOMAIN_NAME]"
click at [1137, 206] on use at bounding box center [1133, 204] width 48 height 48
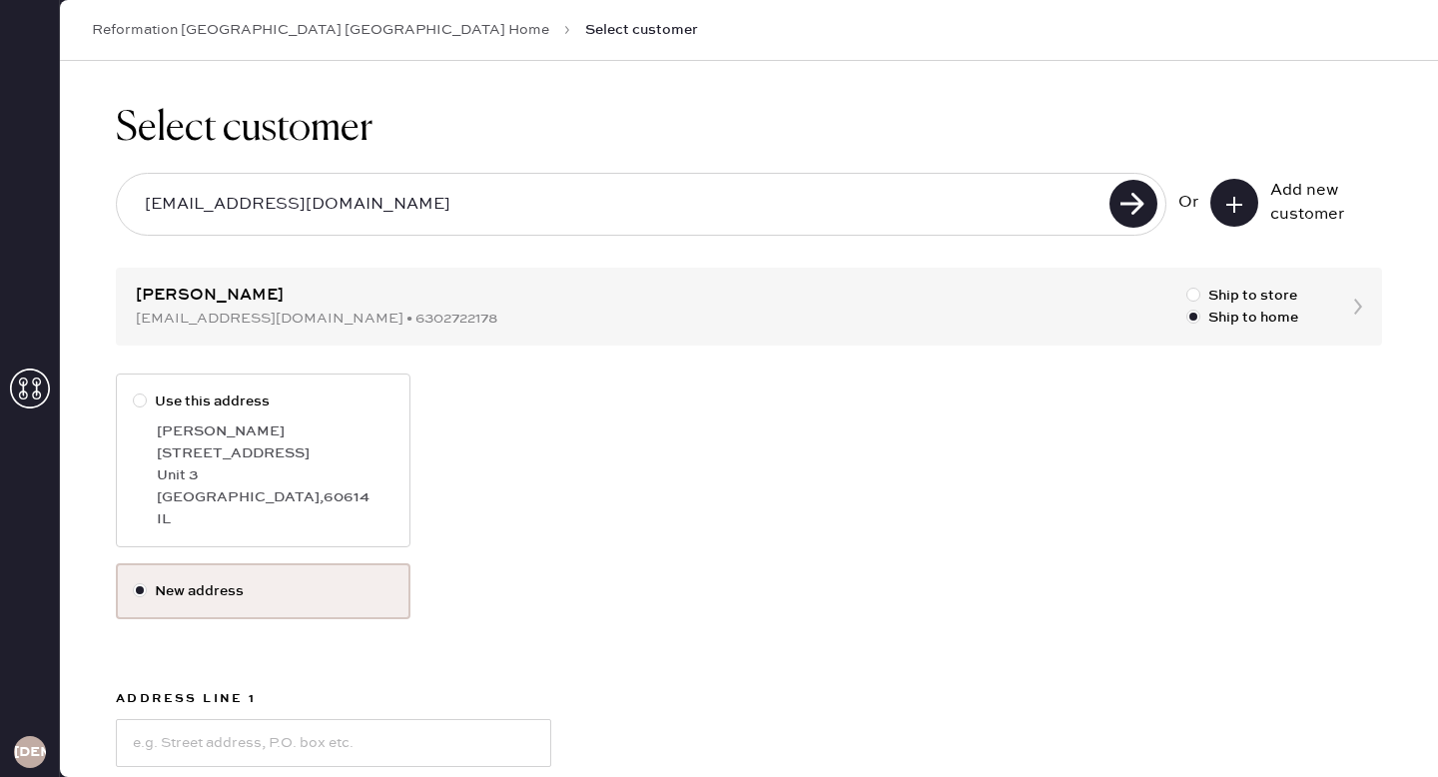
click at [311, 479] on div "Unit 3" at bounding box center [275, 475] width 237 height 22
click at [134, 391] on input "Use this address" at bounding box center [133, 390] width 1 height 1
radio input "true"
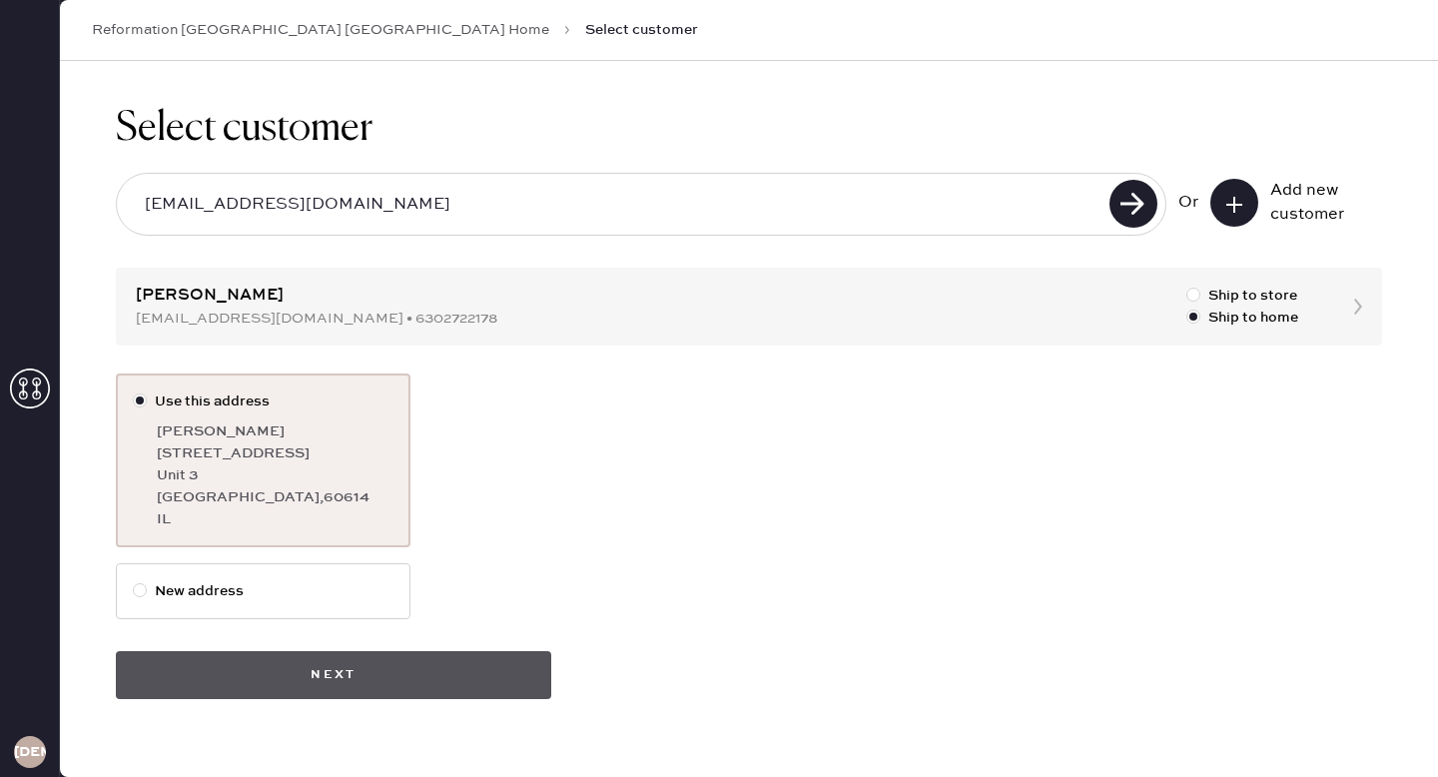
click at [348, 684] on button "Next" at bounding box center [333, 675] width 435 height 48
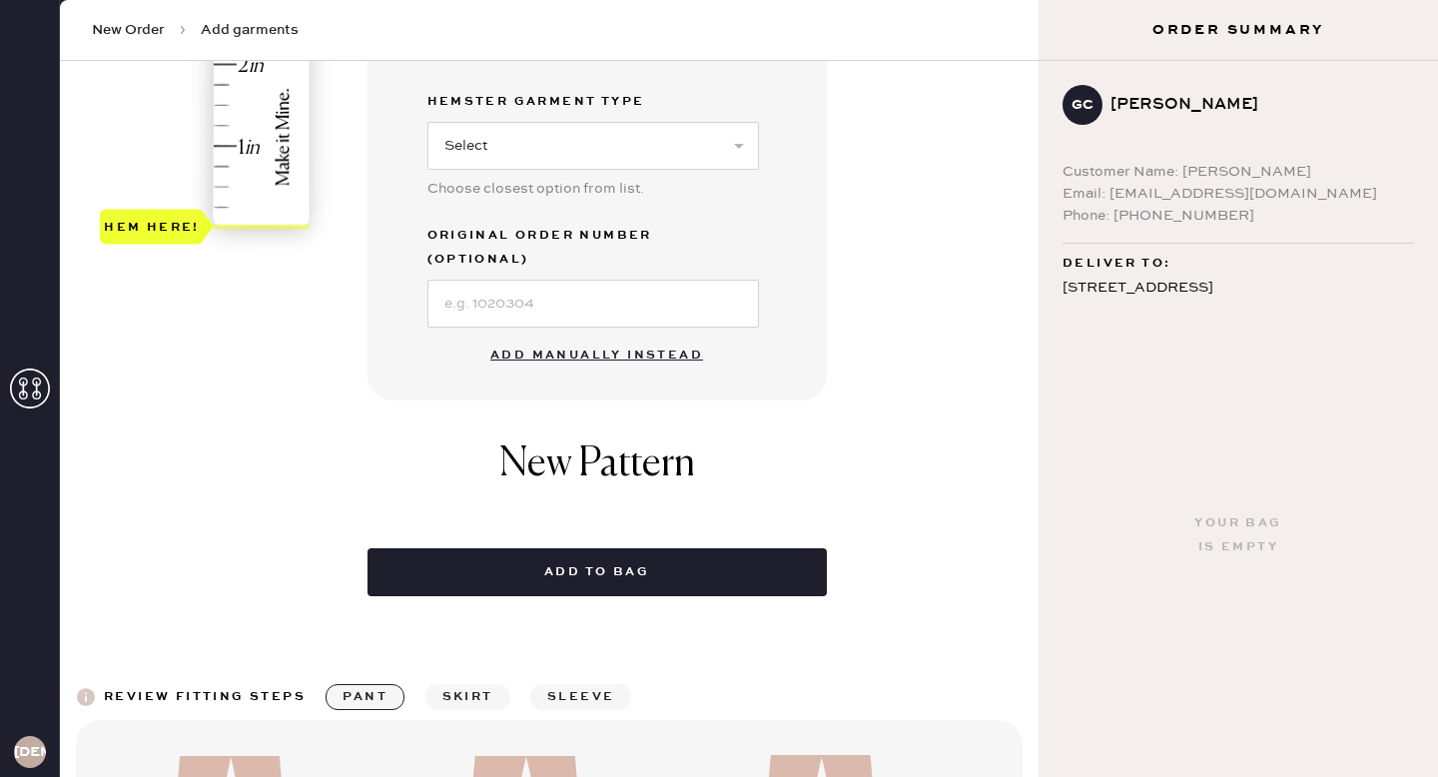
scroll to position [629, 0]
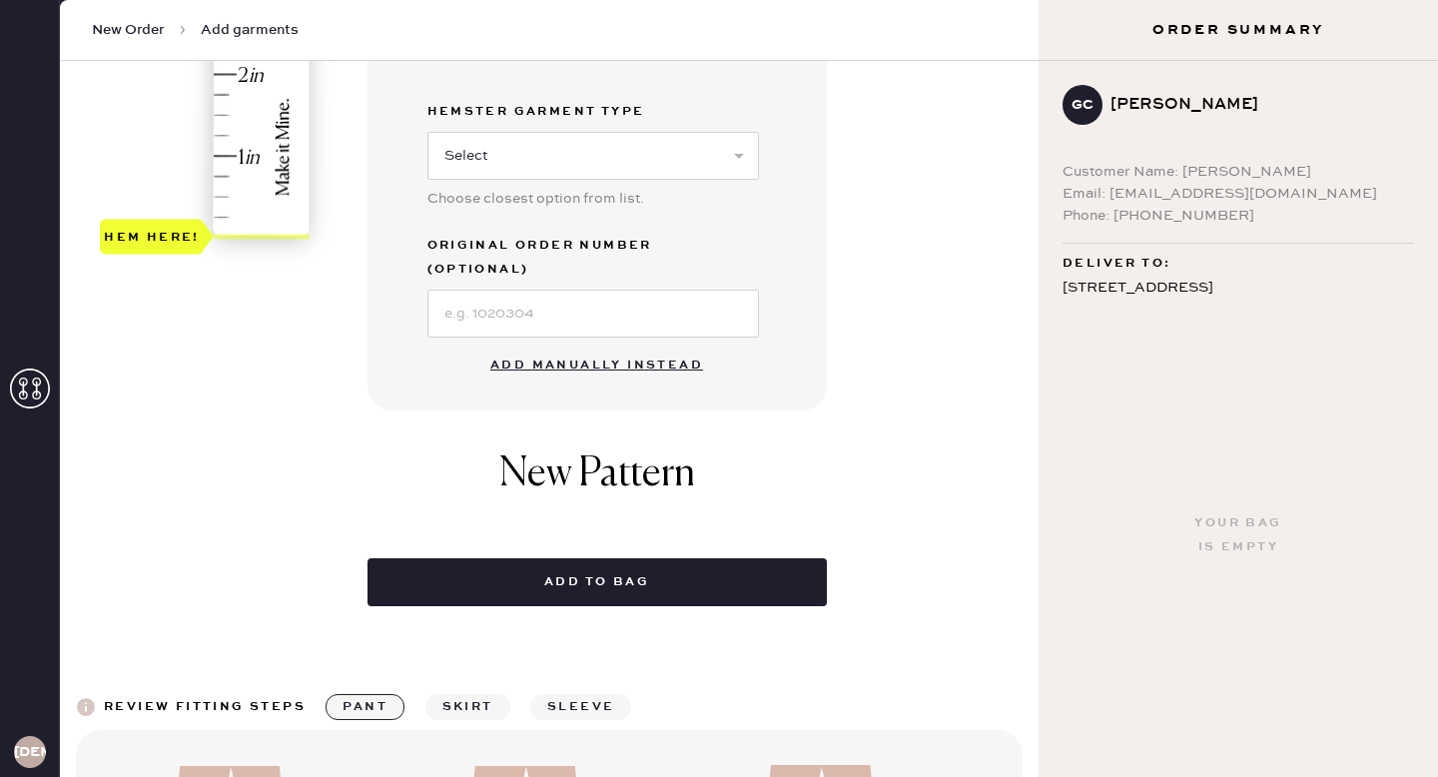
click at [636, 347] on button "Add manually instead" at bounding box center [596, 365] width 237 height 40
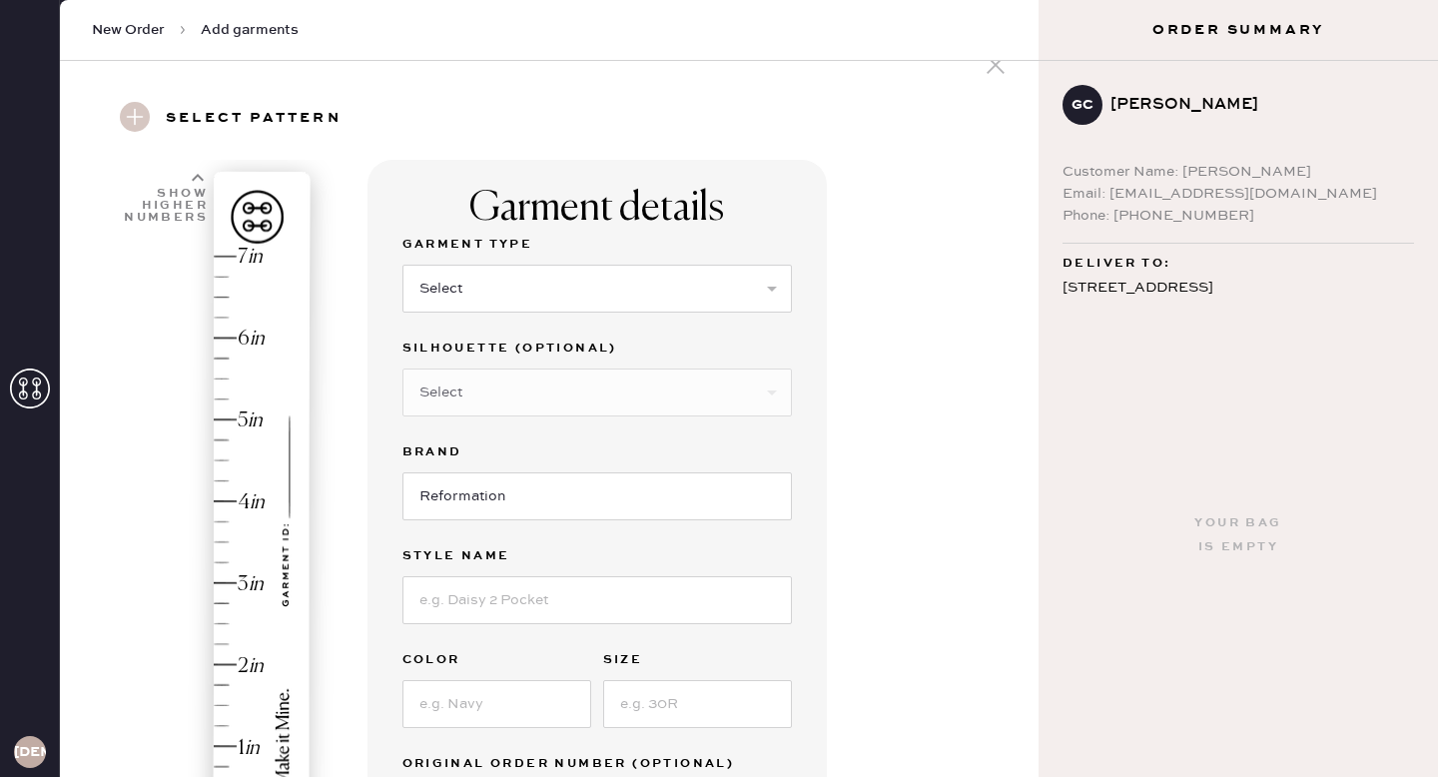
scroll to position [21, 0]
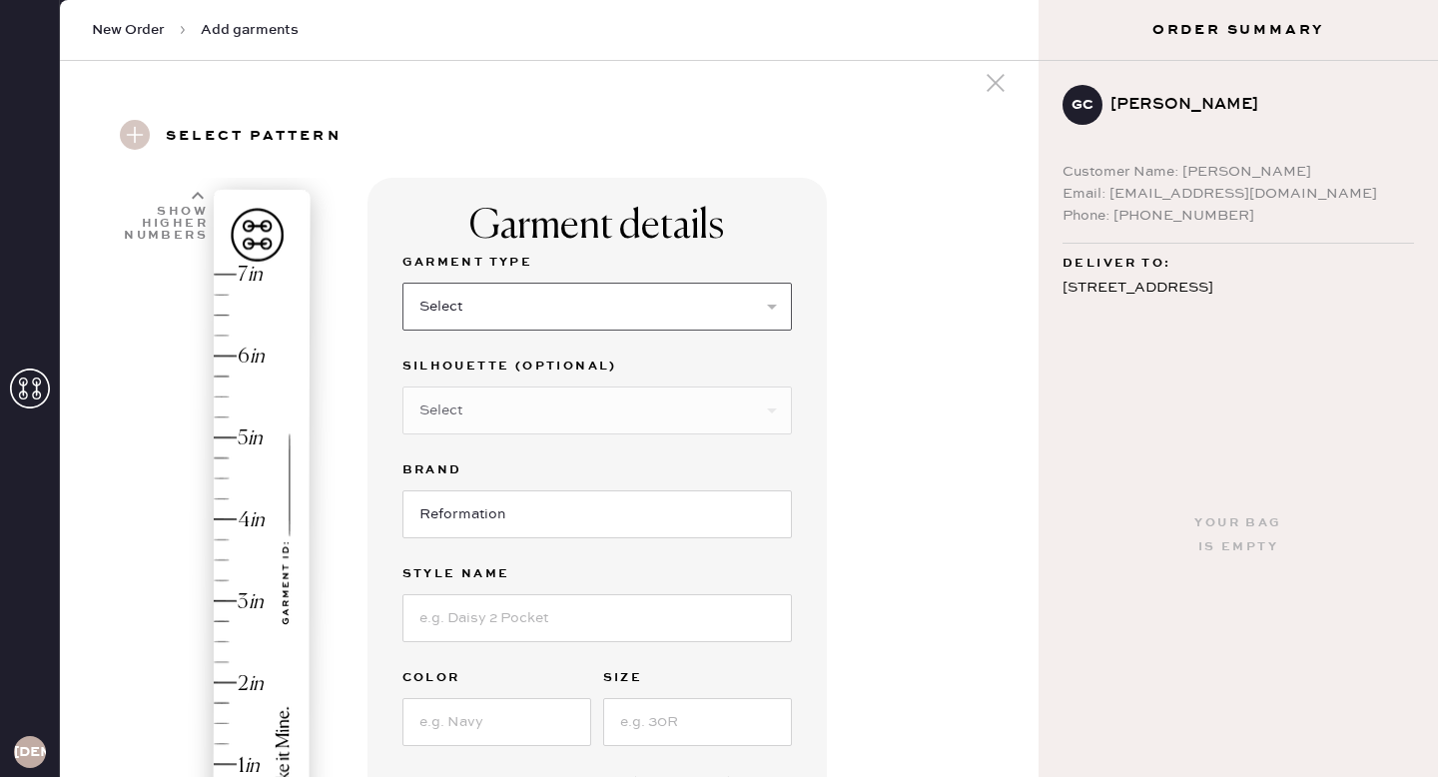
click at [623, 322] on select "Select Basic Skirt Jeans Leggings Pants Shorts Basic Sleeved Dress Basic Sleeve…" at bounding box center [596, 307] width 389 height 48
select select "2"
click at [402, 283] on select "Select Basic Skirt Jeans Leggings Pants Shorts Basic Sleeved Dress Basic Sleeve…" at bounding box center [596, 307] width 389 height 48
click at [600, 401] on select "Select Shorts Cropped Flare Boot Cut Straight Skinny Other" at bounding box center [596, 410] width 389 height 48
select select "7"
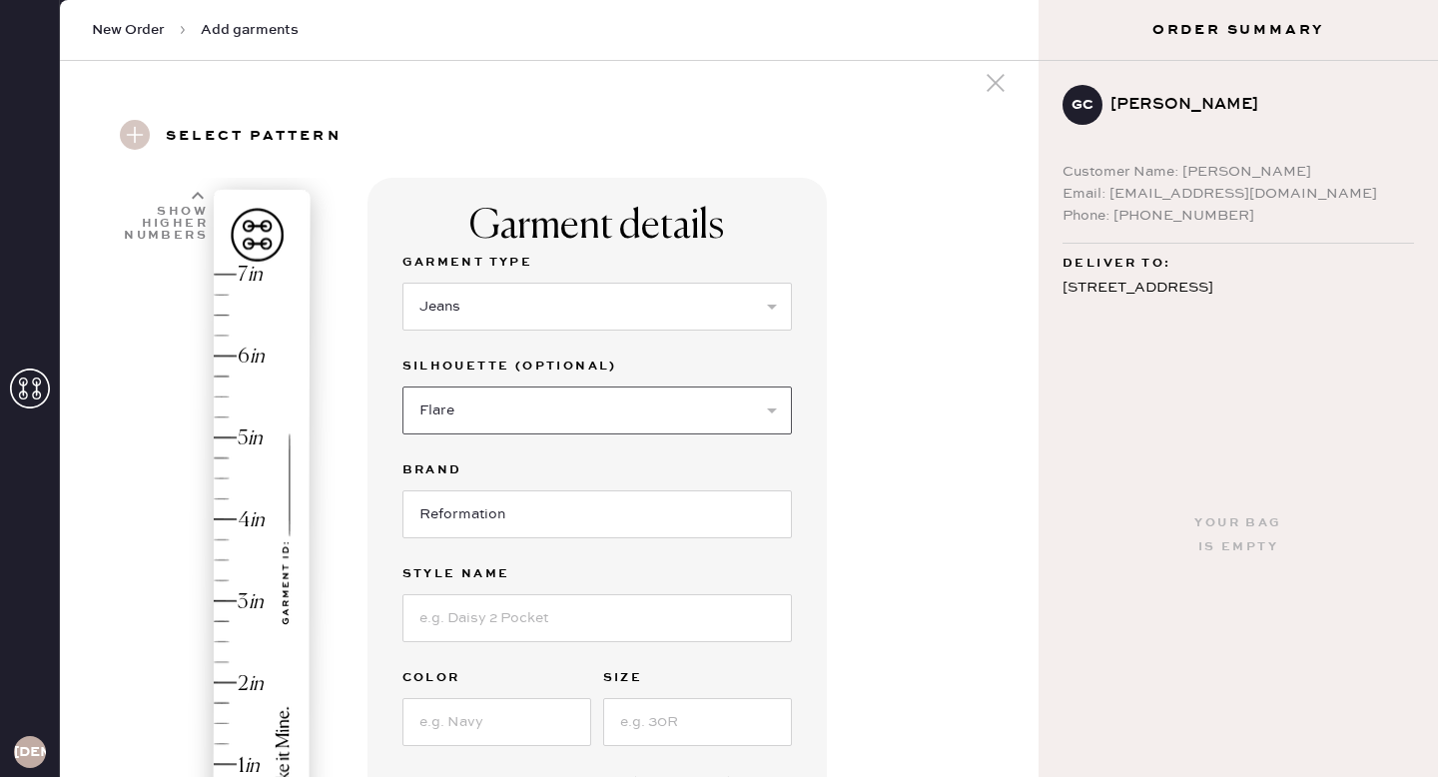
click at [402, 386] on select "Select Shorts Cropped Flare Boot Cut Straight Skinny Other" at bounding box center [596, 410] width 389 height 48
click at [567, 613] on input at bounding box center [596, 618] width 389 height 48
type input "[PERSON_NAME] Rise Jeans"
click at [546, 736] on input at bounding box center [496, 722] width 189 height 48
type input "Mole"
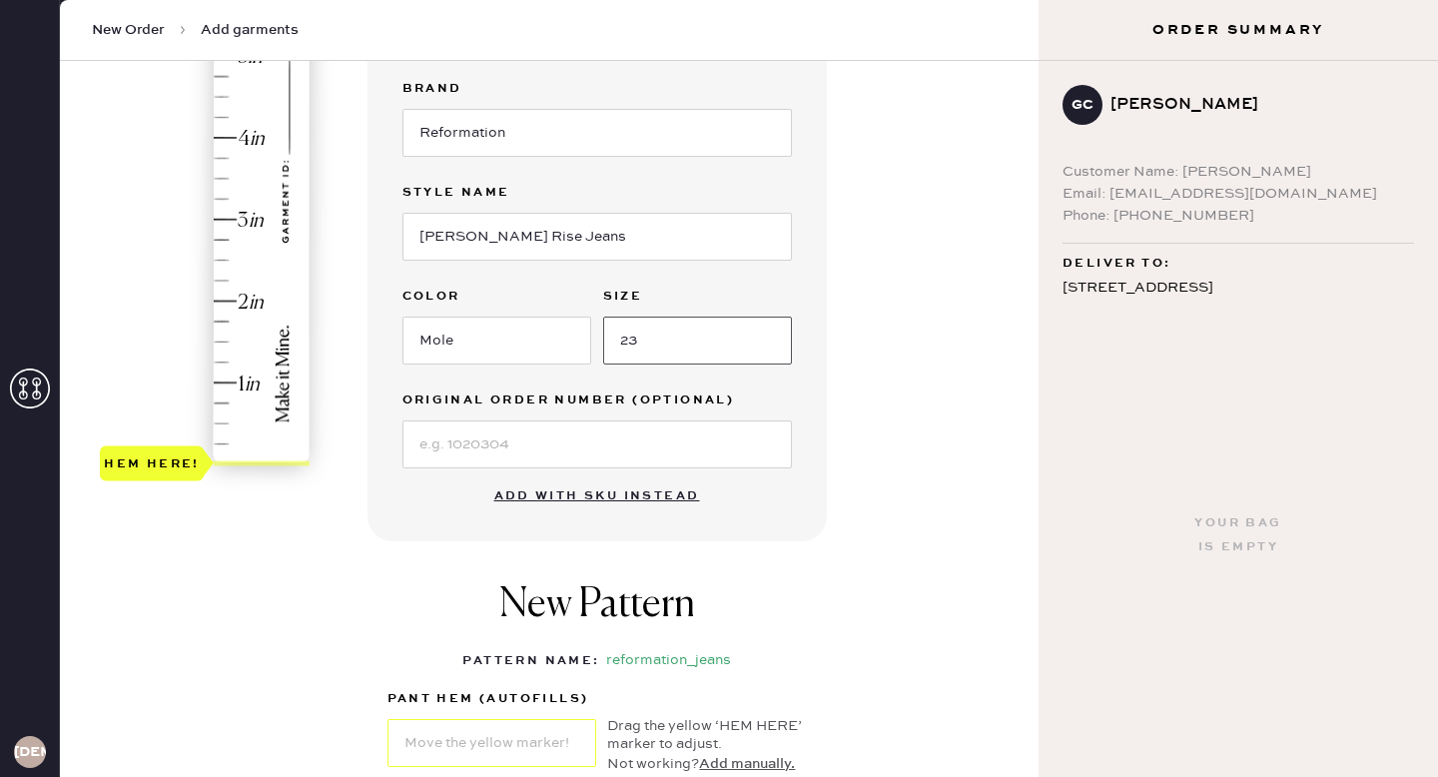
scroll to position [406, 0]
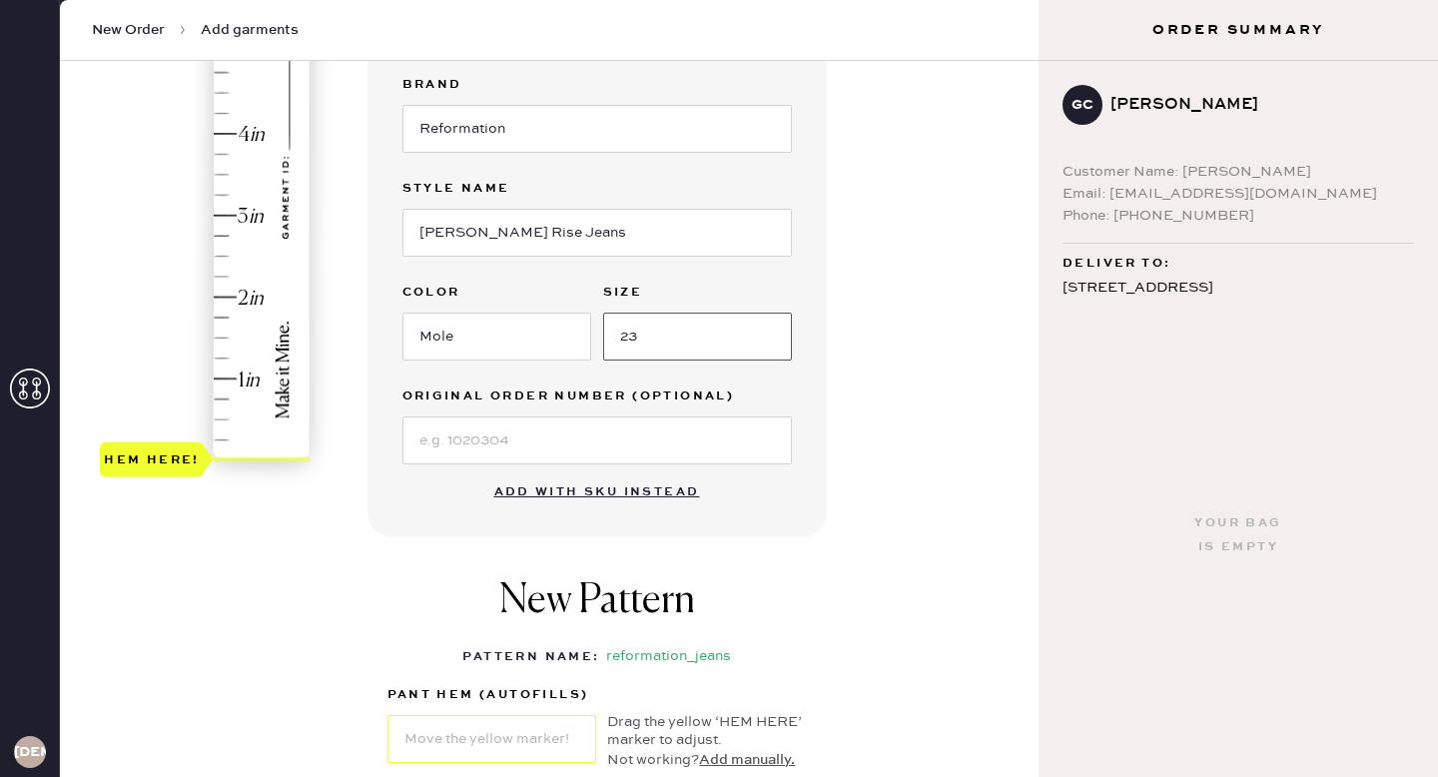
type input "23"
click at [601, 432] on input at bounding box center [596, 440] width 389 height 48
paste input "S31034271"
type input "S31034271"
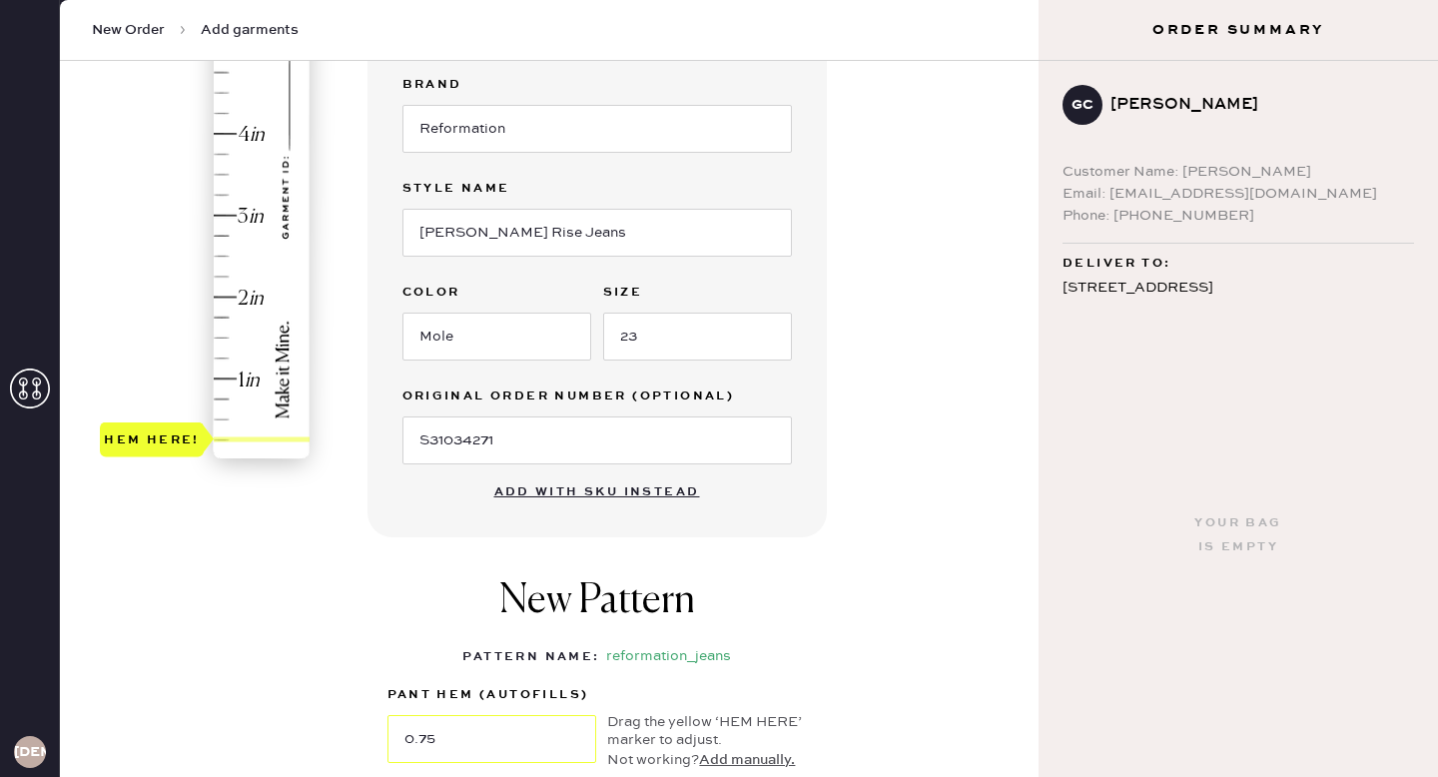
type input "1"
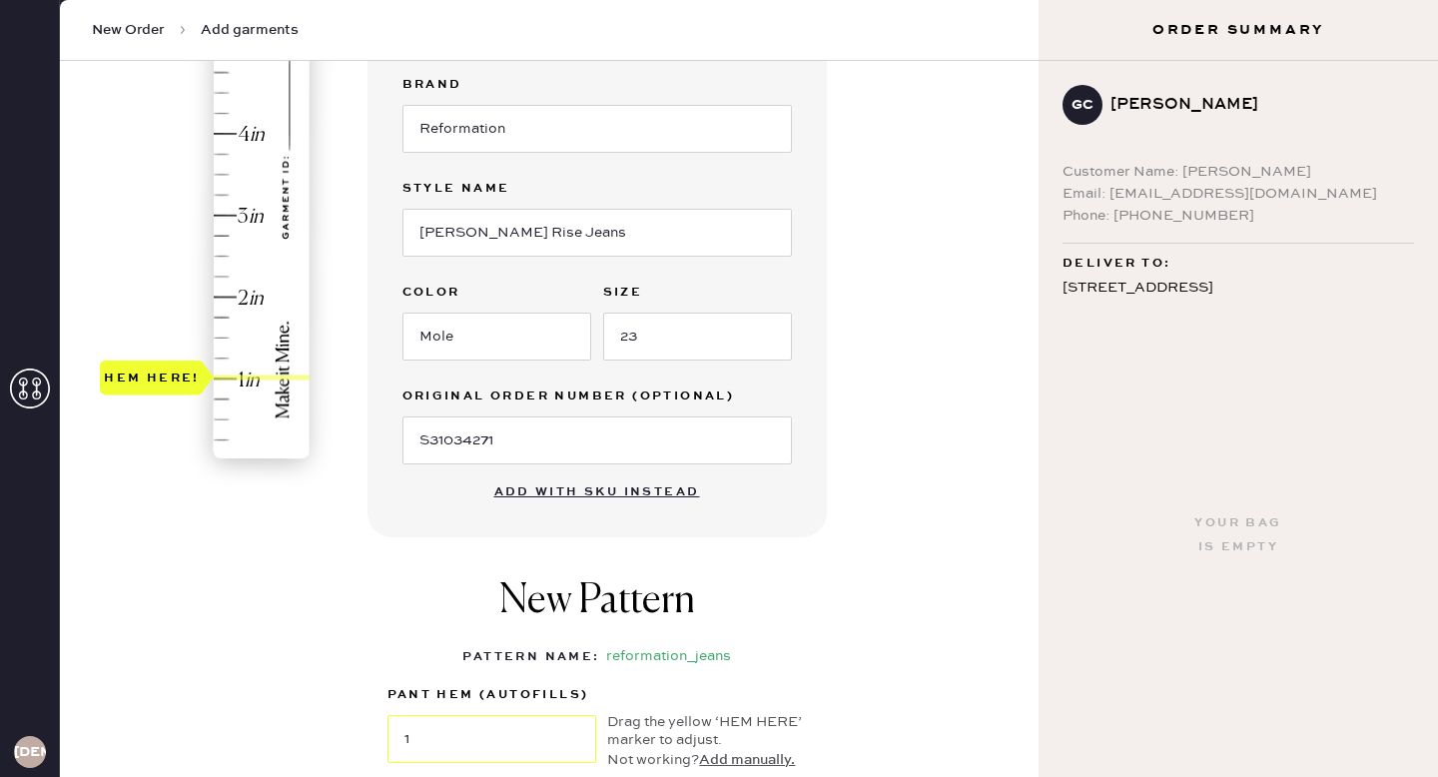
drag, startPoint x: 159, startPoint y: 465, endPoint x: 161, endPoint y: 393, distance: 71.9
click at [161, 393] on div "Hem here!" at bounding box center [152, 377] width 104 height 35
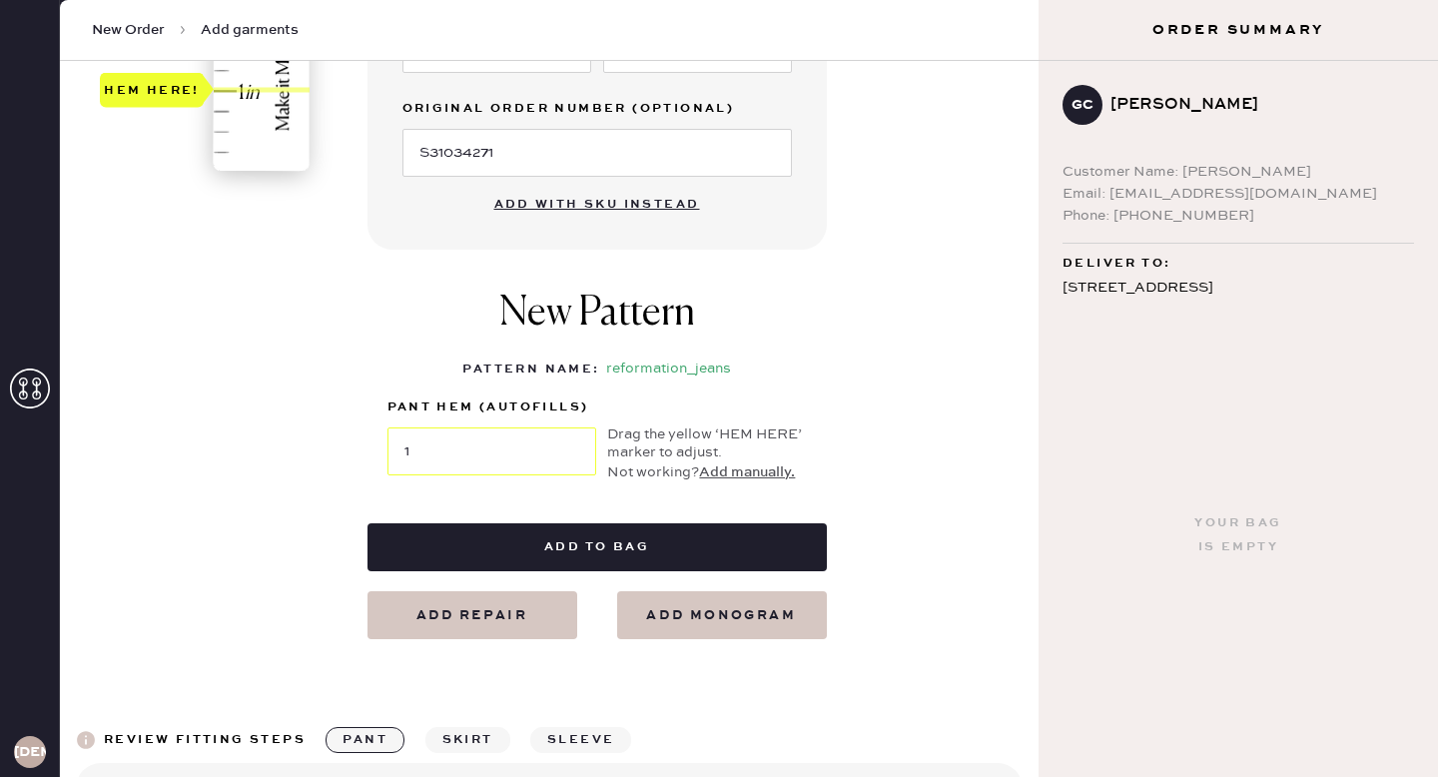
scroll to position [695, 0]
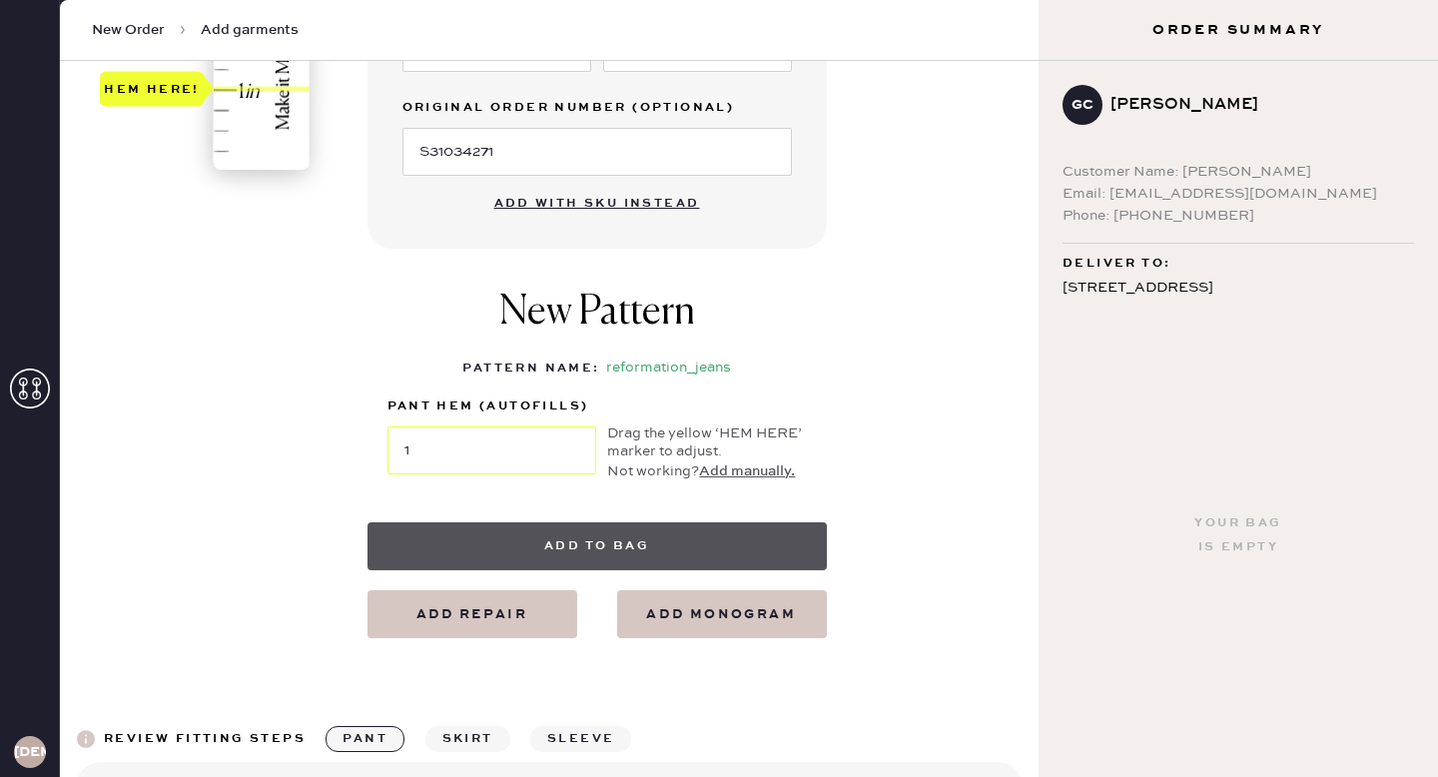
click at [614, 535] on button "Add to bag" at bounding box center [596, 546] width 459 height 48
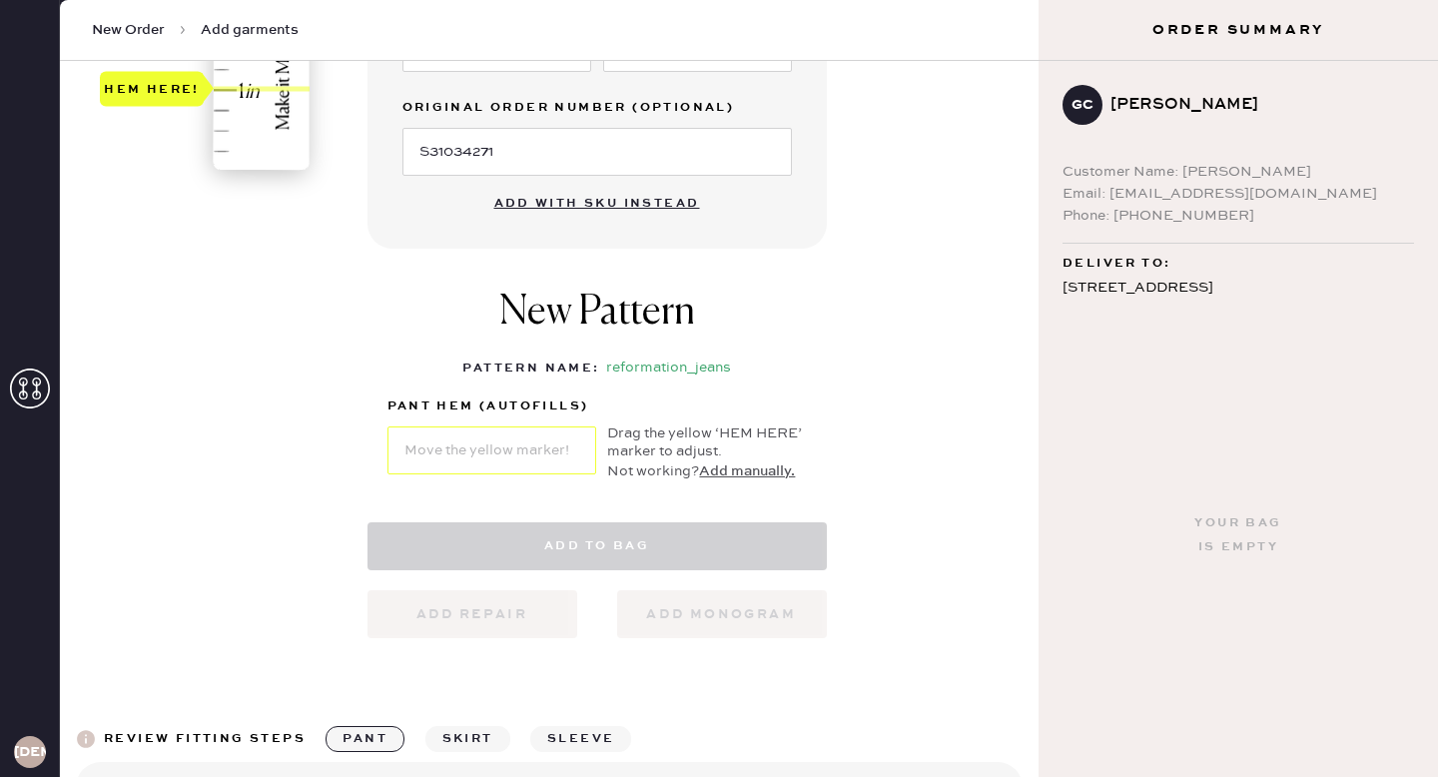
select select "2"
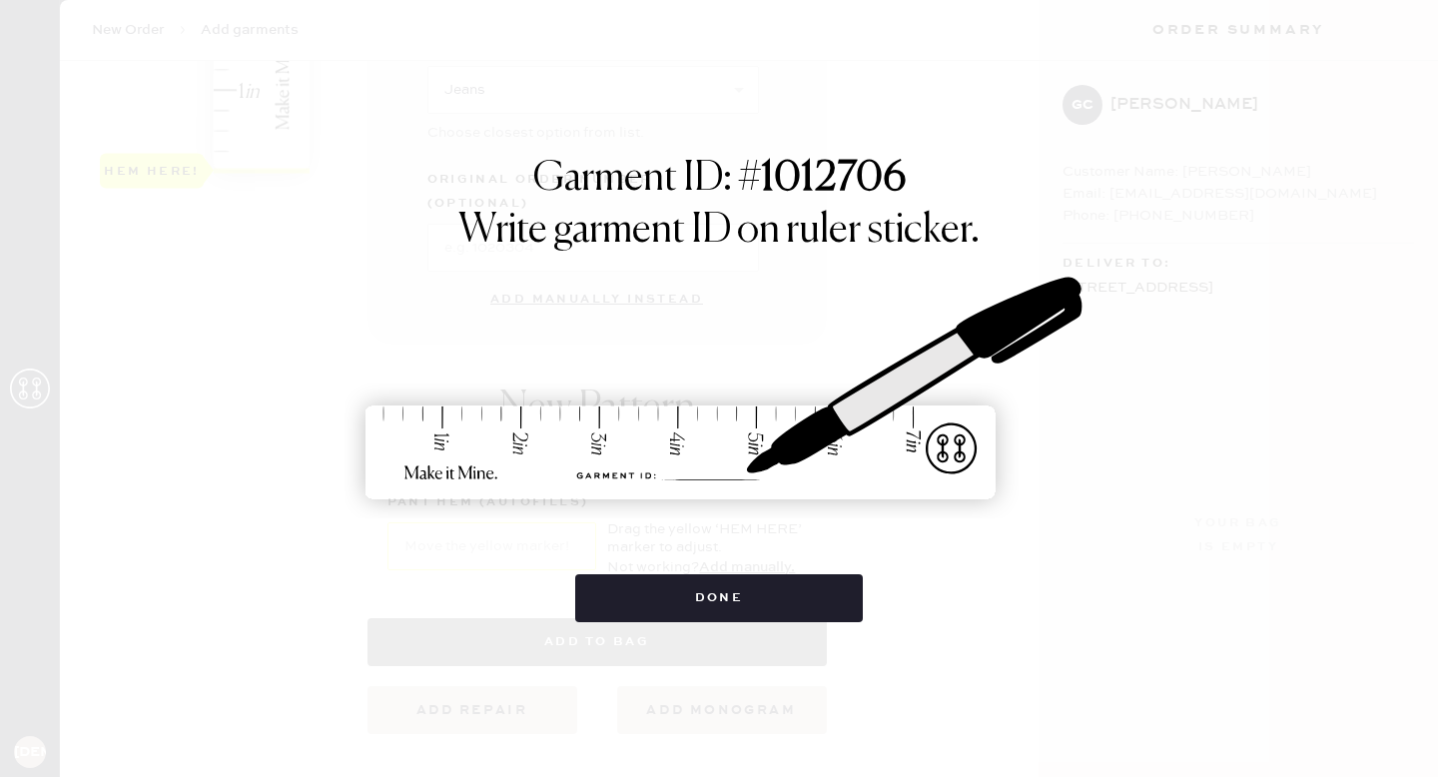
click at [614, 535] on img at bounding box center [718, 389] width 749 height 329
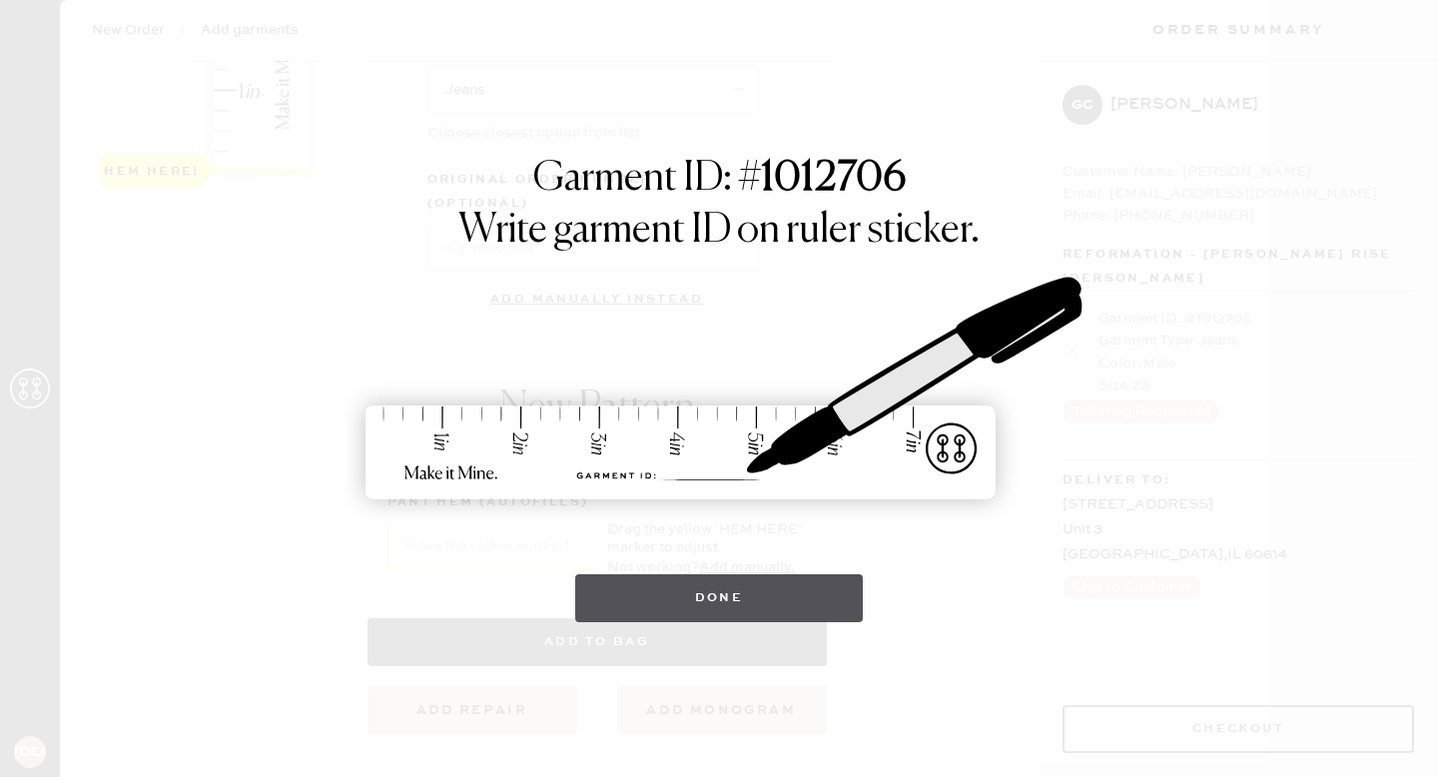
click at [644, 586] on button "Done" at bounding box center [719, 598] width 289 height 48
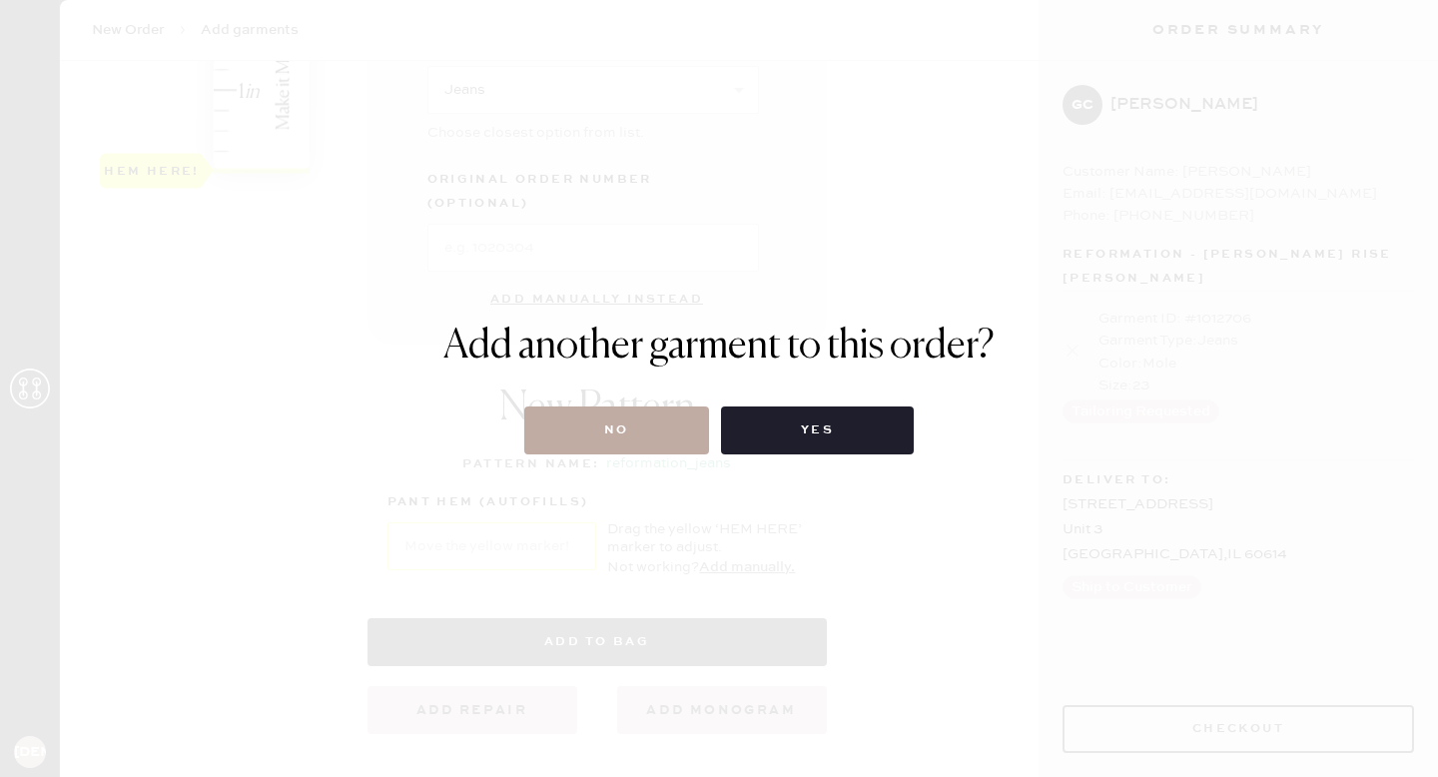
click at [615, 445] on button "No" at bounding box center [616, 430] width 185 height 48
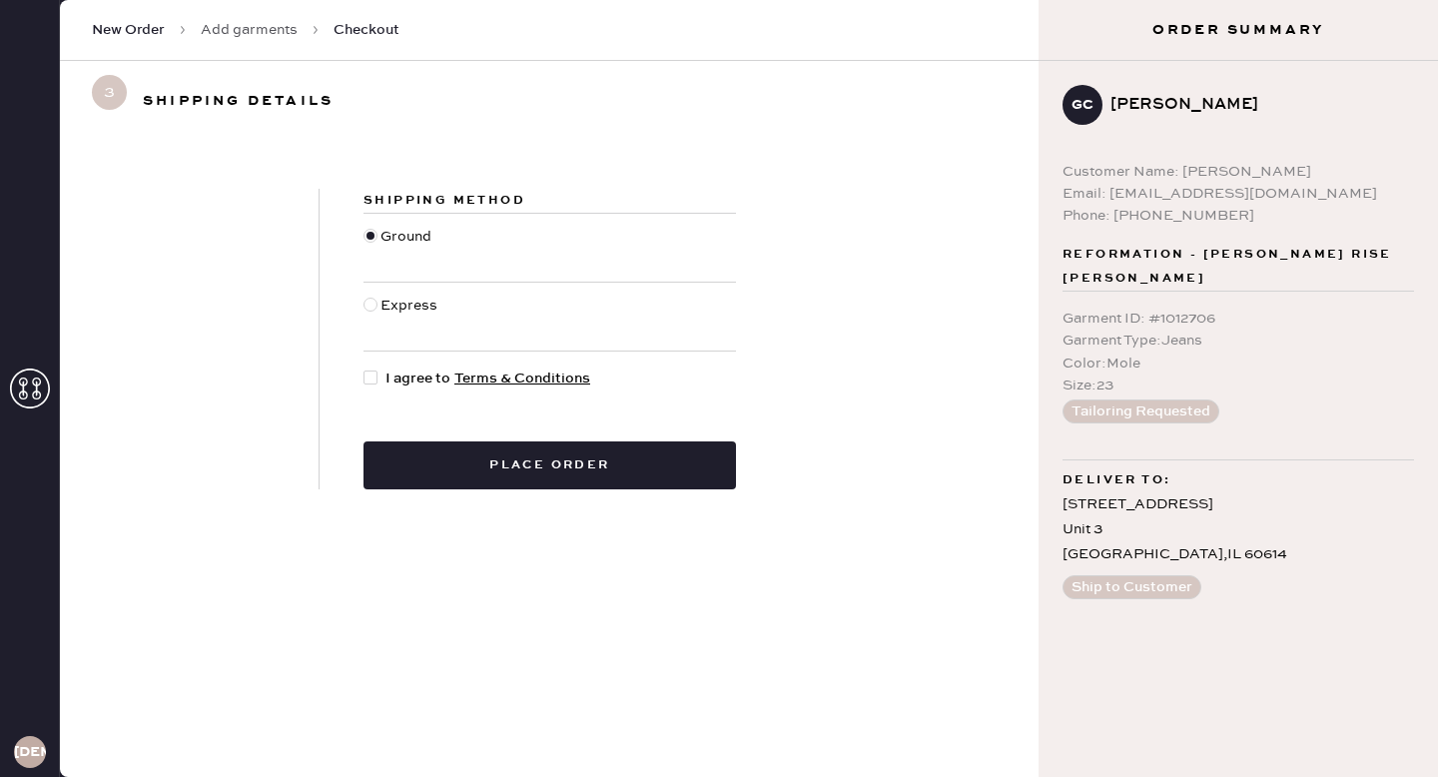
click at [363, 372] on div at bounding box center [370, 377] width 14 height 14
click at [363, 368] on input "I agree to Terms & Conditions" at bounding box center [363, 367] width 1 height 1
checkbox input "true"
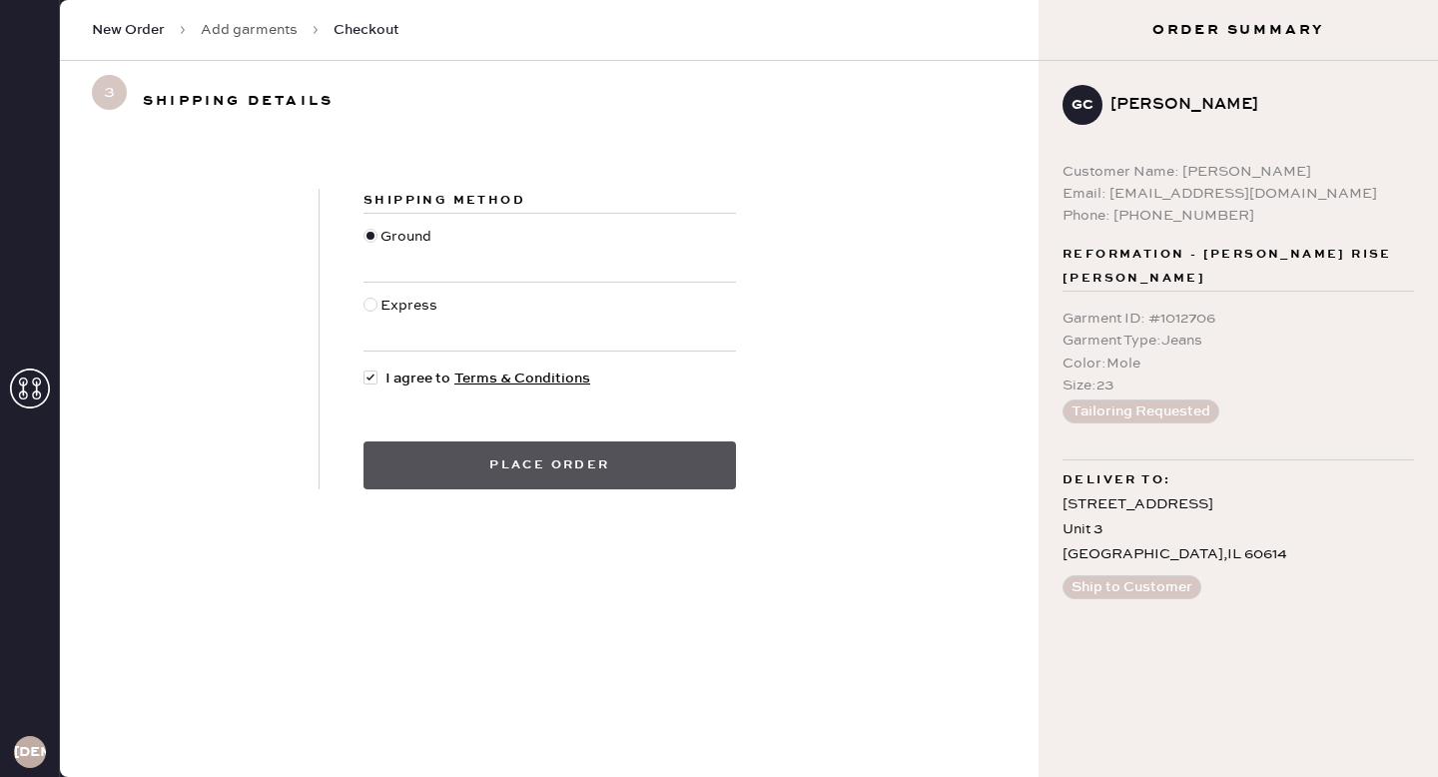
click at [519, 462] on button "Place order" at bounding box center [549, 465] width 372 height 48
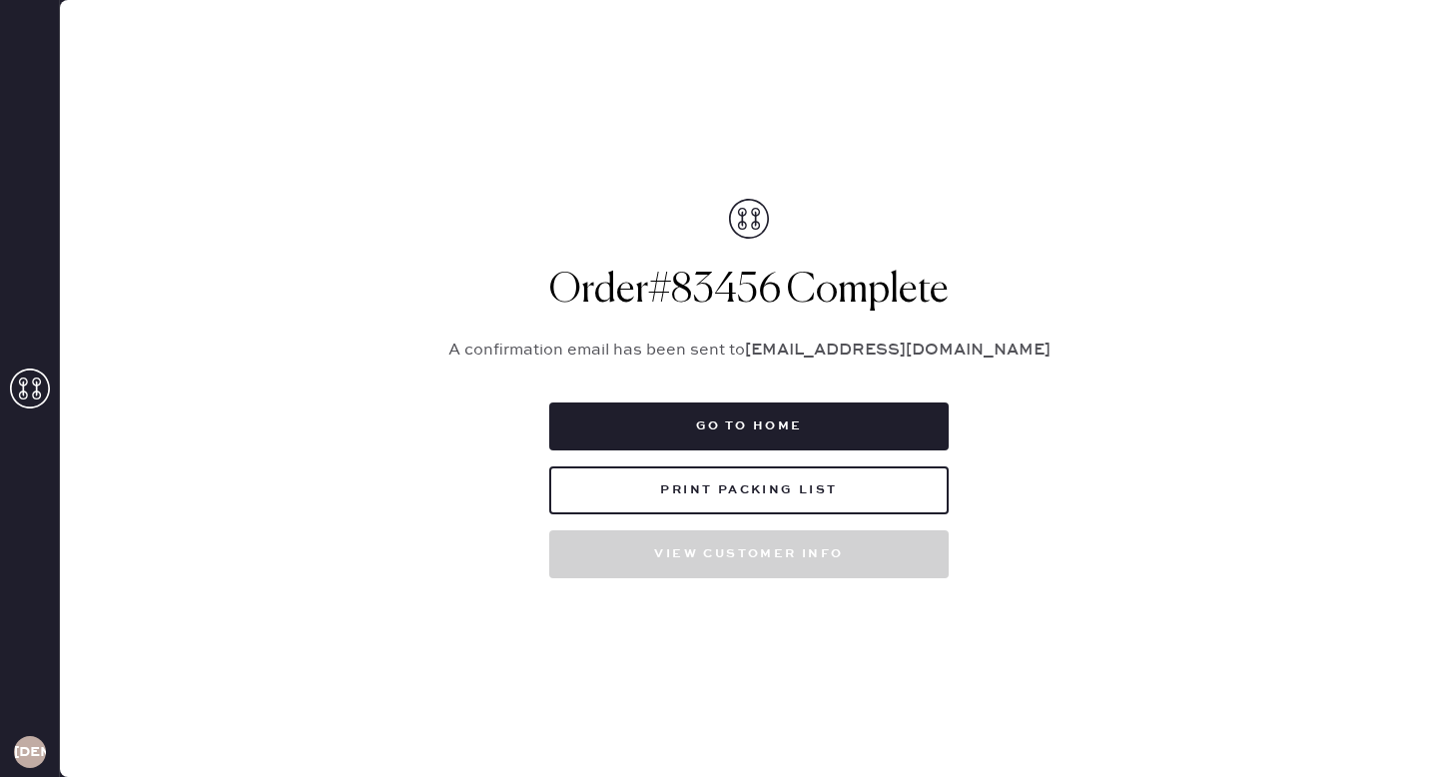
click at [701, 387] on div "Order # 83456 Complete A confirmation email has been sent to [EMAIL_ADDRESS][DO…" at bounding box center [748, 388] width 649 height 379
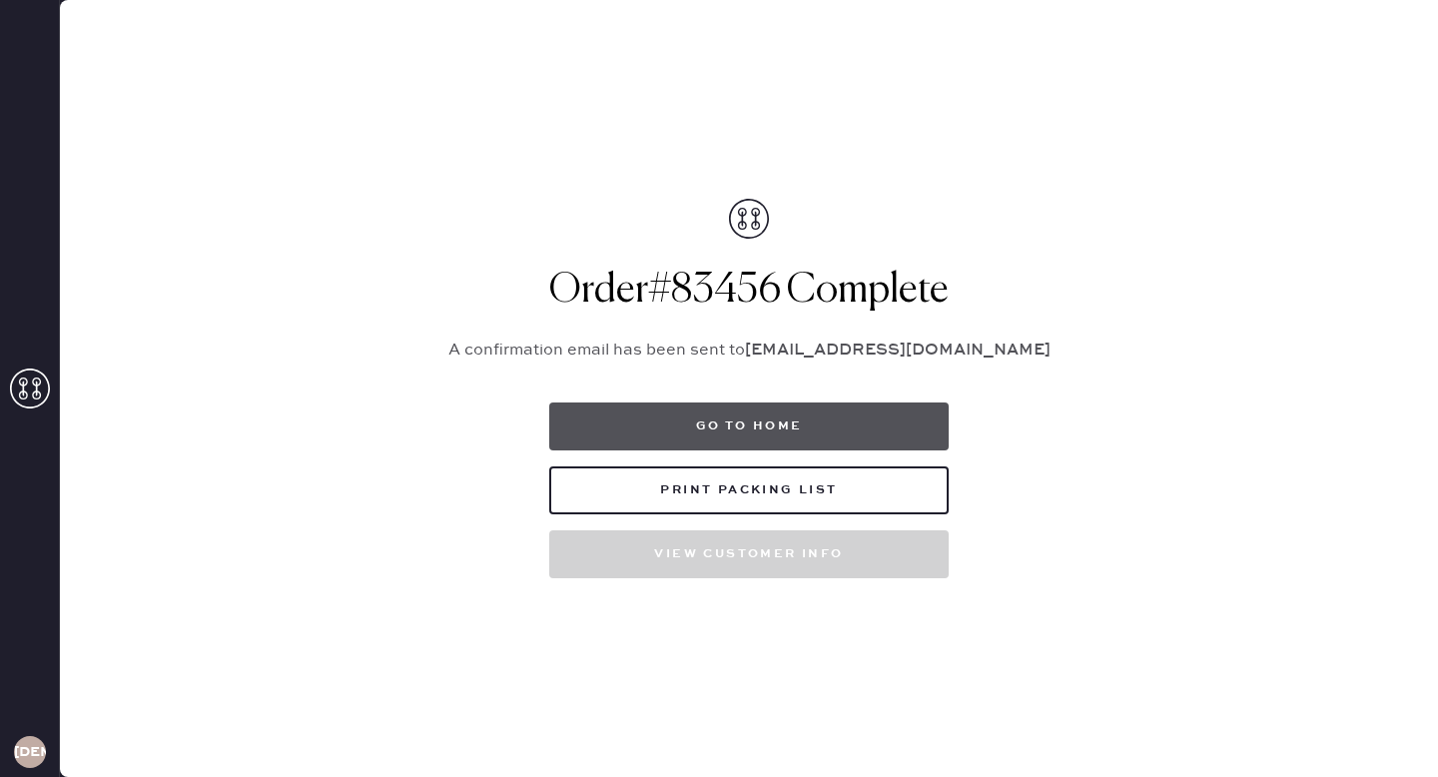
click at [703, 419] on button "Go to home" at bounding box center [748, 426] width 399 height 48
